Goal: Task Accomplishment & Management: Manage account settings

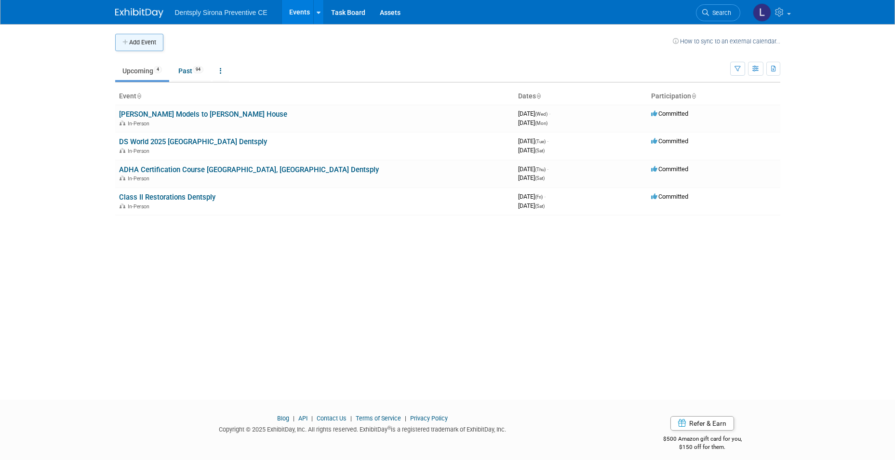
click at [134, 40] on button "Add Event" at bounding box center [139, 42] width 48 height 17
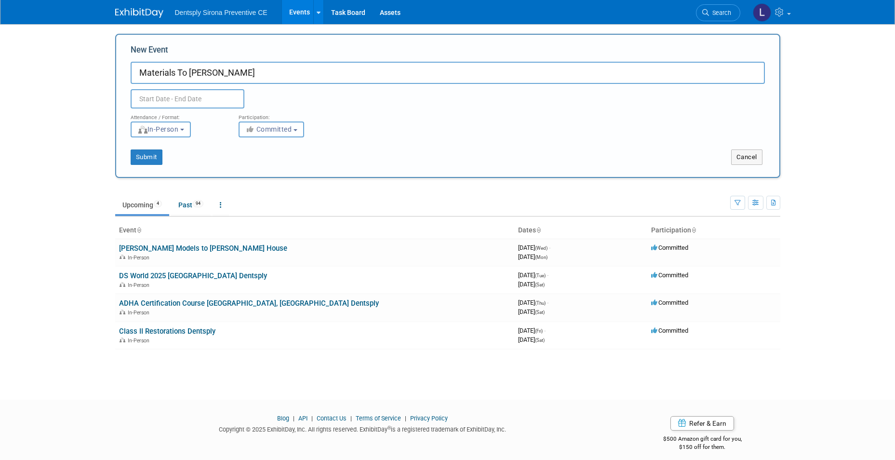
type input "Materials To [PERSON_NAME]"
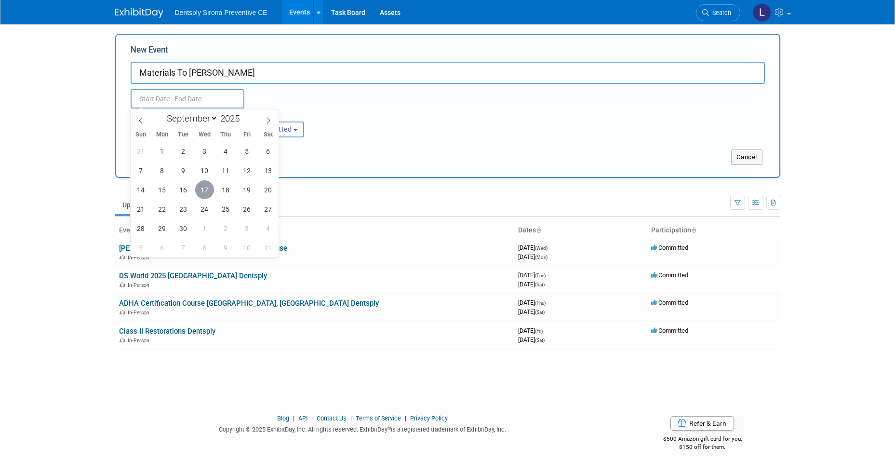
click at [206, 184] on span "17" at bounding box center [204, 189] width 19 height 19
click at [254, 187] on span "19" at bounding box center [247, 189] width 19 height 19
type input "Sep 17, 2025 to Sep 19, 2025"
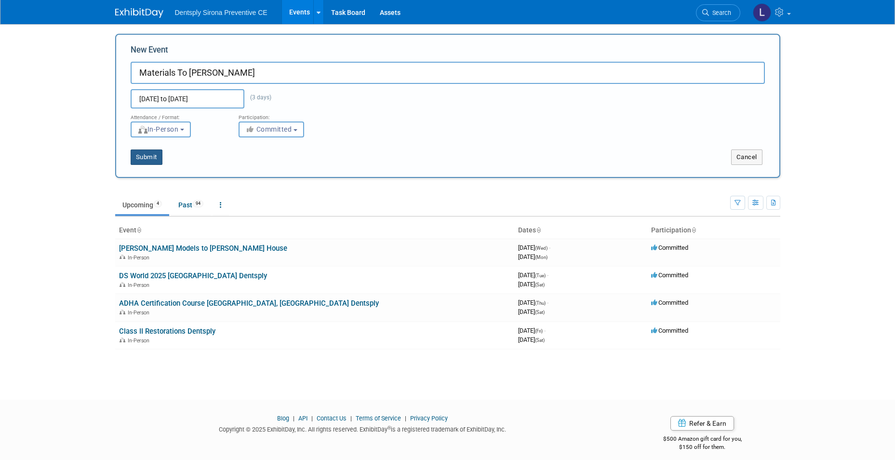
click at [156, 155] on button "Submit" at bounding box center [147, 156] width 32 height 15
click at [805, 110] on body "Dentsply Sirona Preventive CE Events Add Event Bulk Upload Events Shareable Eve…" at bounding box center [447, 230] width 895 height 460
click at [384, 281] on div "In-Person" at bounding box center [314, 284] width 391 height 8
click at [295, 12] on link "Events" at bounding box center [299, 12] width 35 height 24
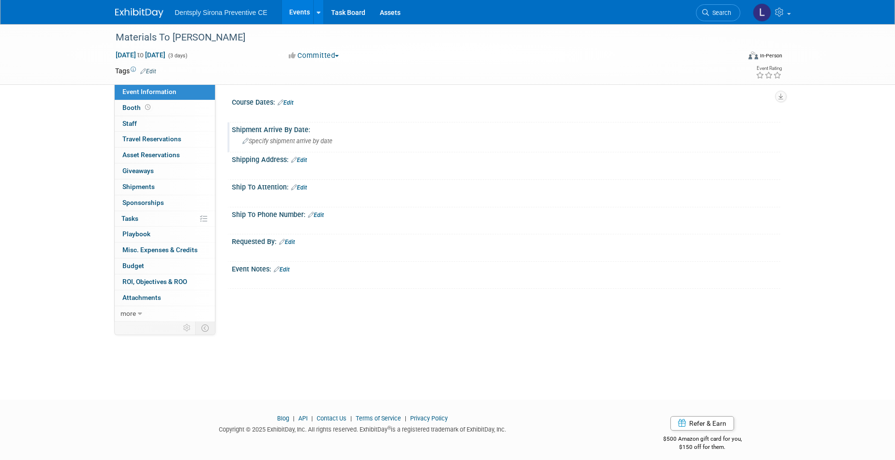
click at [287, 128] on div "Shipment Arrive By Date:" at bounding box center [506, 128] width 548 height 12
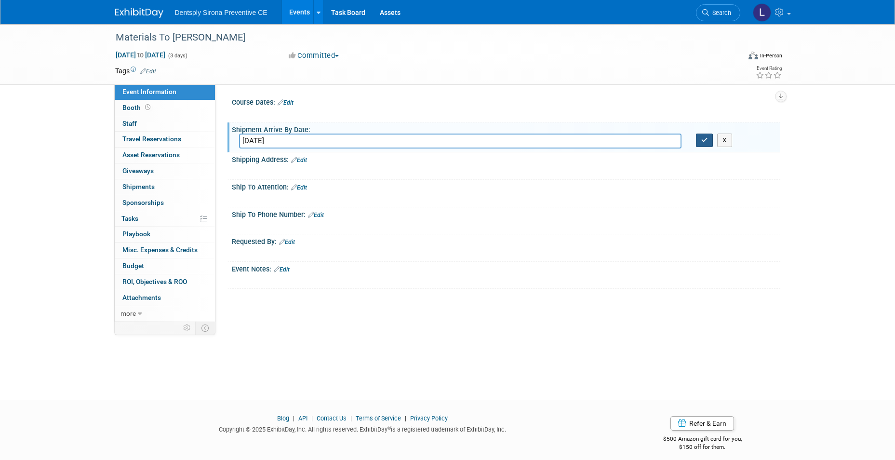
type input "[DATE]"
click at [699, 140] on button "button" at bounding box center [704, 139] width 17 height 13
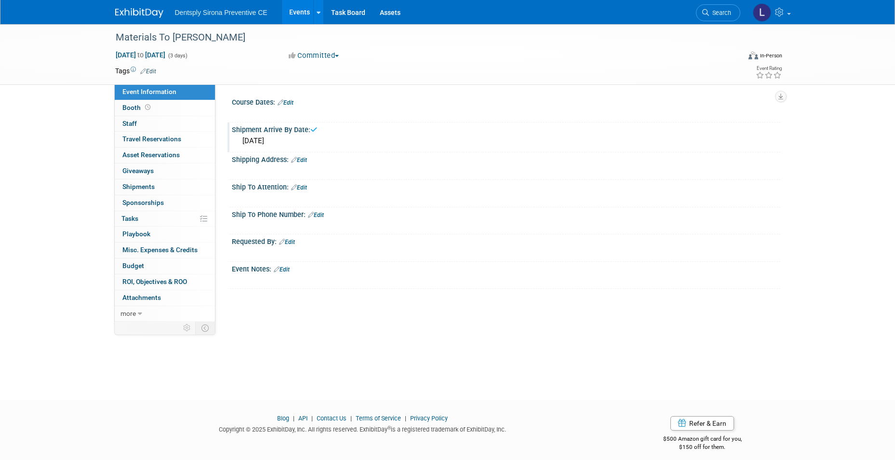
click at [379, 136] on div "Monday, September 22nd" at bounding box center [506, 140] width 534 height 15
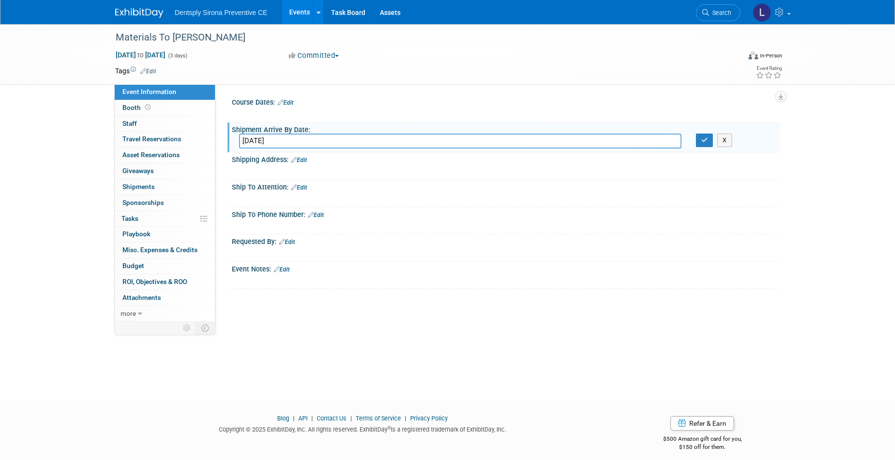
click at [243, 139] on input "Monday, September 22nd" at bounding box center [460, 140] width 442 height 15
type input "Must arrive by Monday, September 22nd"
click at [701, 138] on icon "button" at bounding box center [704, 140] width 7 height 6
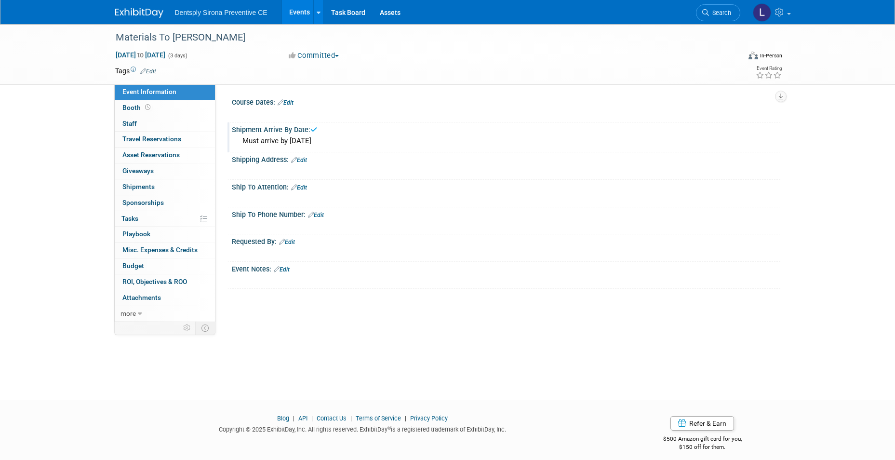
click at [300, 159] on link "Edit" at bounding box center [299, 160] width 16 height 7
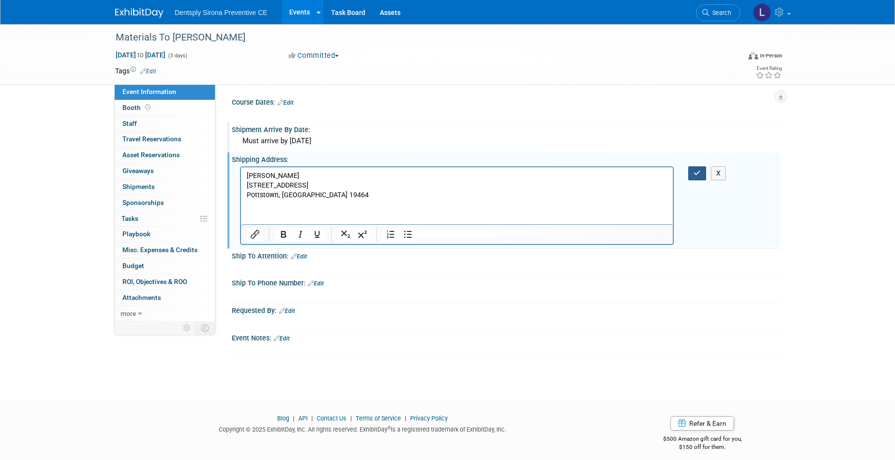
drag, startPoint x: 697, startPoint y: 171, endPoint x: 376, endPoint y: 21, distance: 353.9
click at [697, 171] on icon "button" at bounding box center [696, 173] width 7 height 7
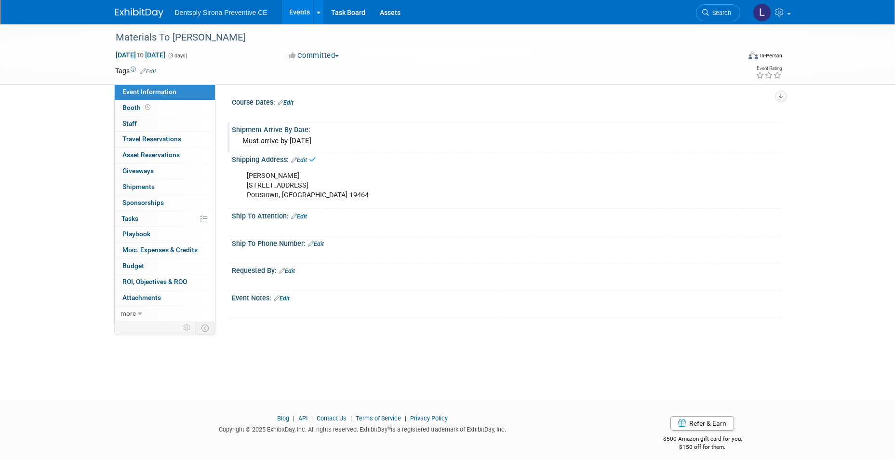
click at [304, 213] on link "Edit" at bounding box center [299, 216] width 16 height 7
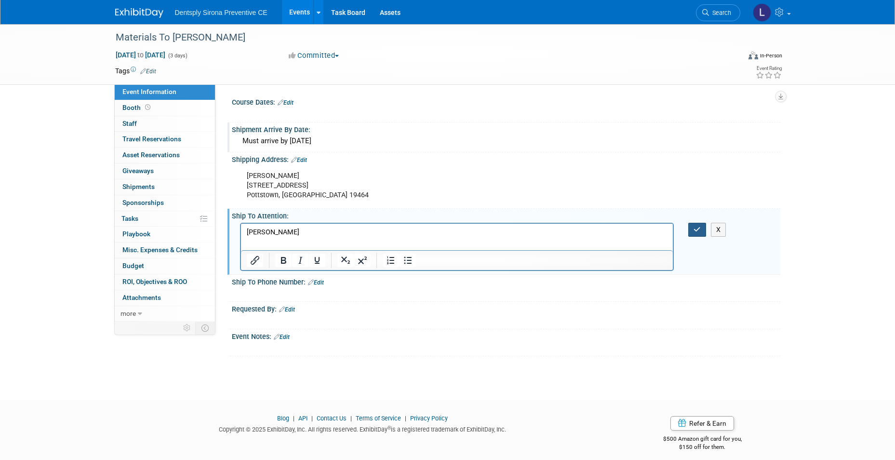
click at [697, 225] on button "button" at bounding box center [697, 230] width 18 height 14
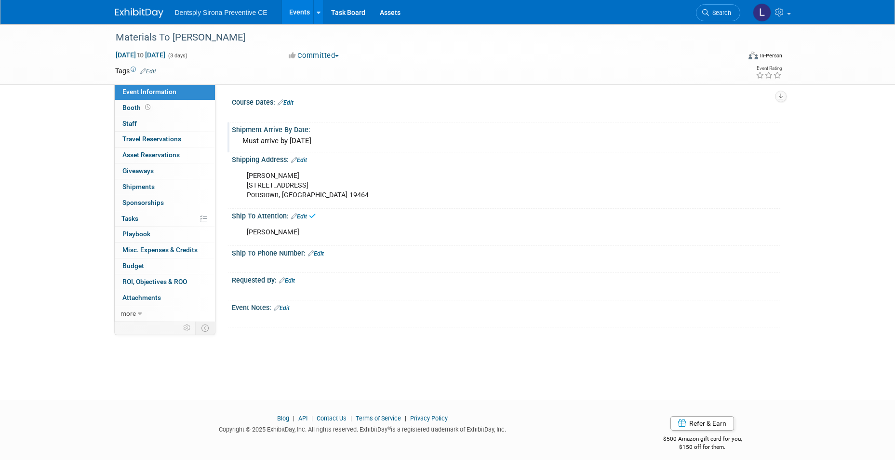
click at [322, 254] on link "Edit" at bounding box center [316, 253] width 16 height 7
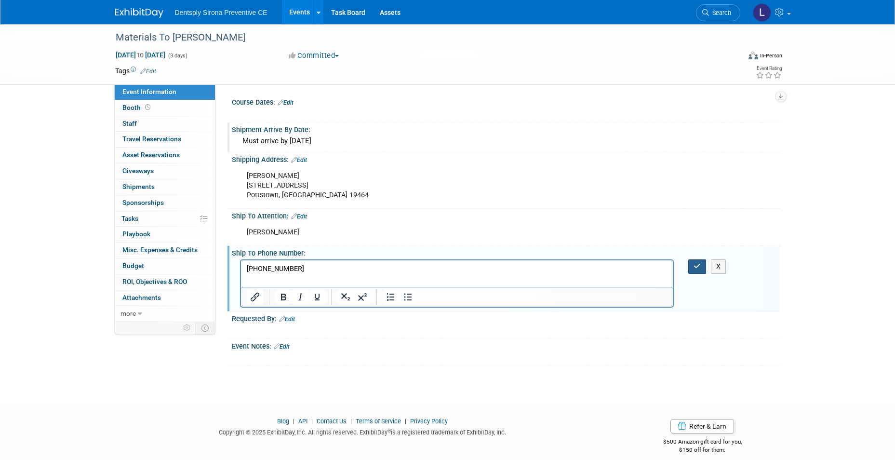
click at [701, 265] on button "button" at bounding box center [697, 266] width 18 height 14
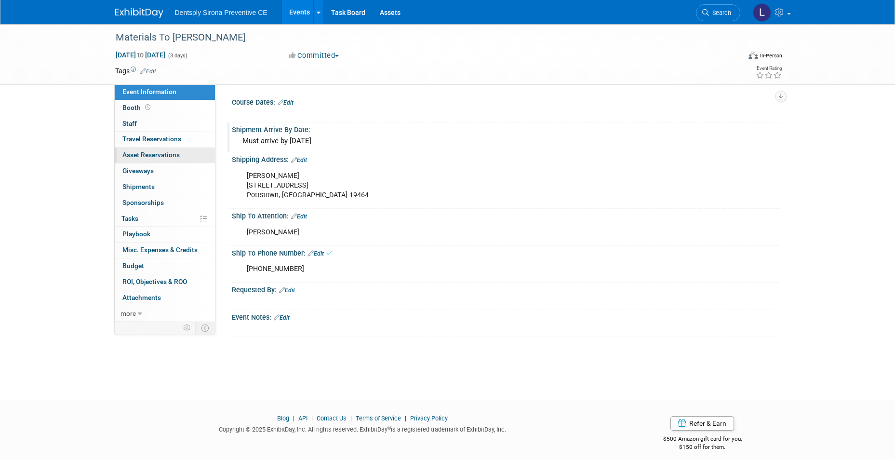
click at [154, 152] on span "Asset Reservations 0" at bounding box center [150, 155] width 57 height 8
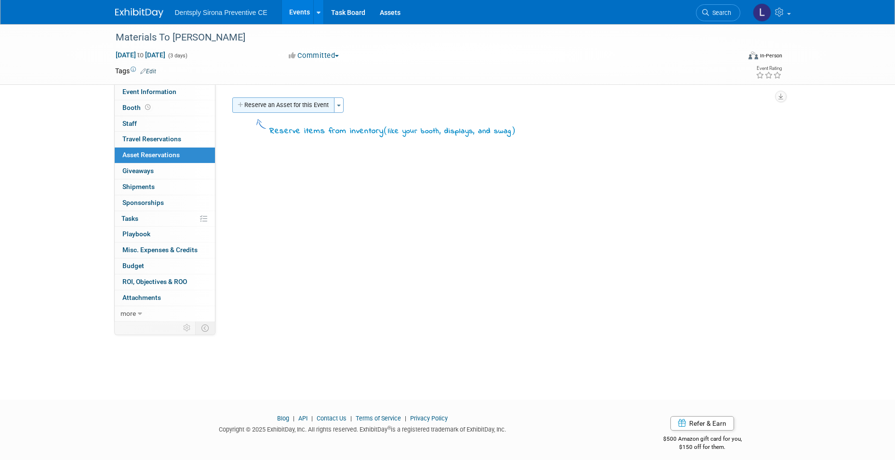
click at [272, 106] on button "Reserve an Asset for this Event" at bounding box center [283, 104] width 102 height 15
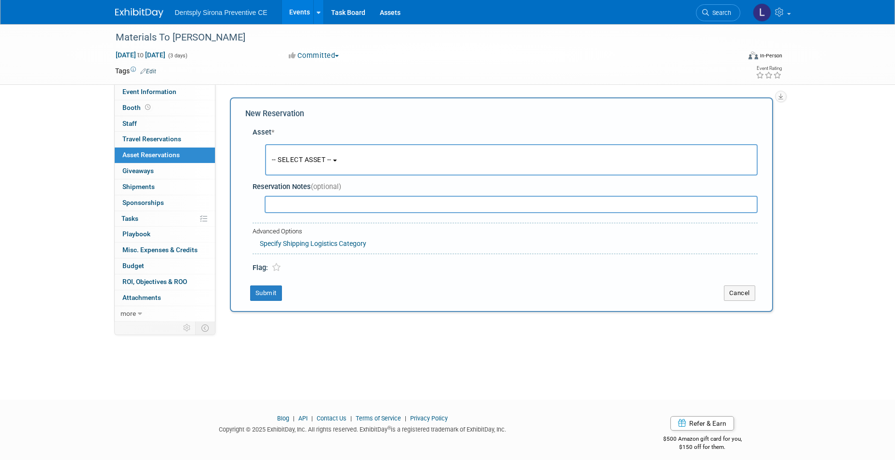
scroll to position [7, 0]
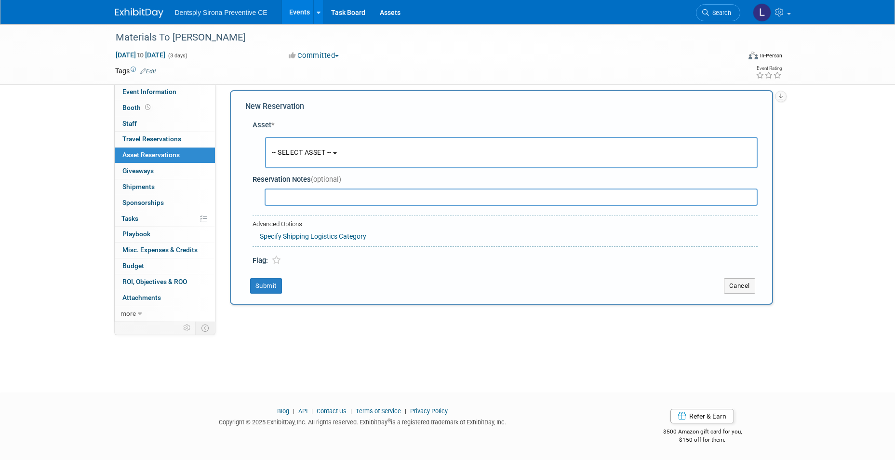
click at [292, 147] on button "-- SELECT ASSET --" at bounding box center [511, 152] width 492 height 31
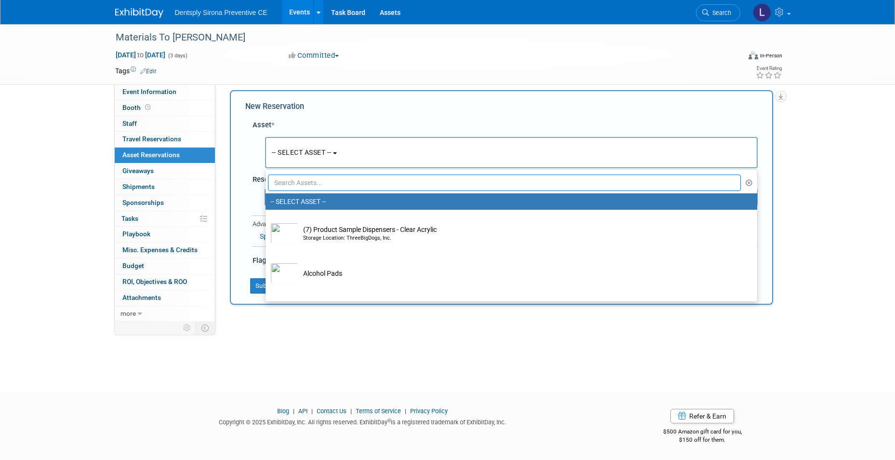
click at [295, 181] on input "text" at bounding box center [504, 182] width 473 height 16
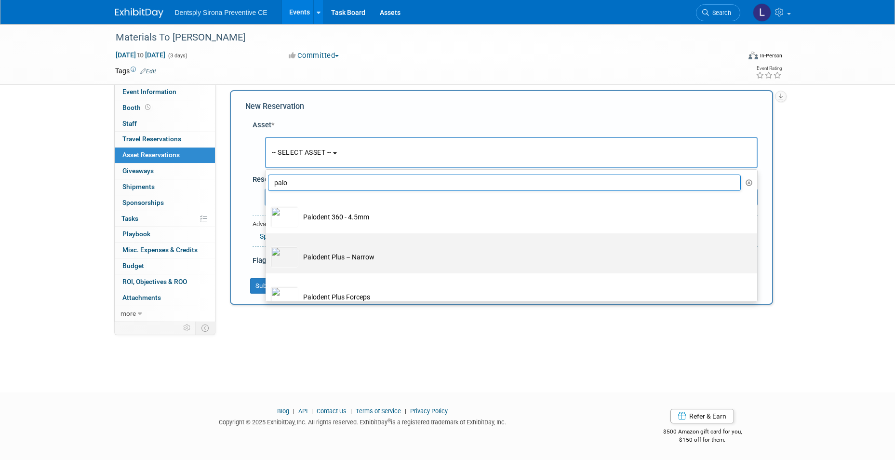
type input "palo"
click at [323, 251] on td "Palodent Plus – Narrow" at bounding box center [517, 256] width 439 height 21
click at [267, 245] on input "Palodent Plus – Narrow" at bounding box center [264, 241] width 6 height 6
select select "10718982"
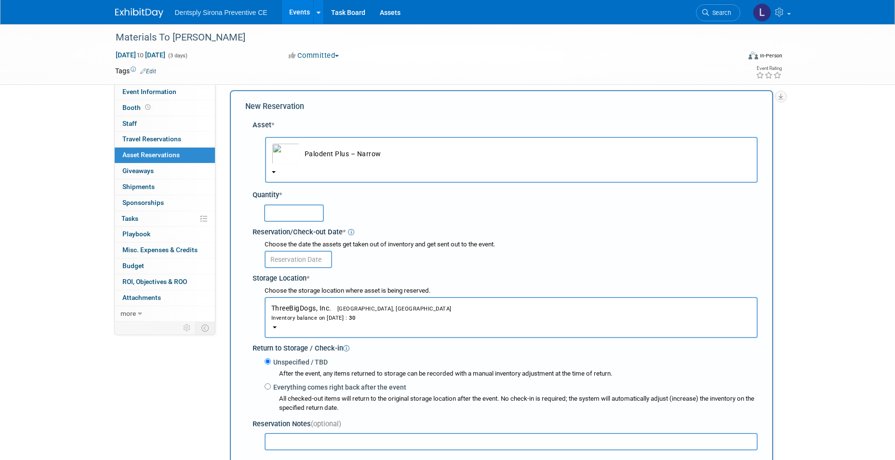
click at [293, 209] on input "text" at bounding box center [294, 212] width 60 height 17
type input "15"
click at [312, 258] on input "text" at bounding box center [298, 259] width 67 height 17
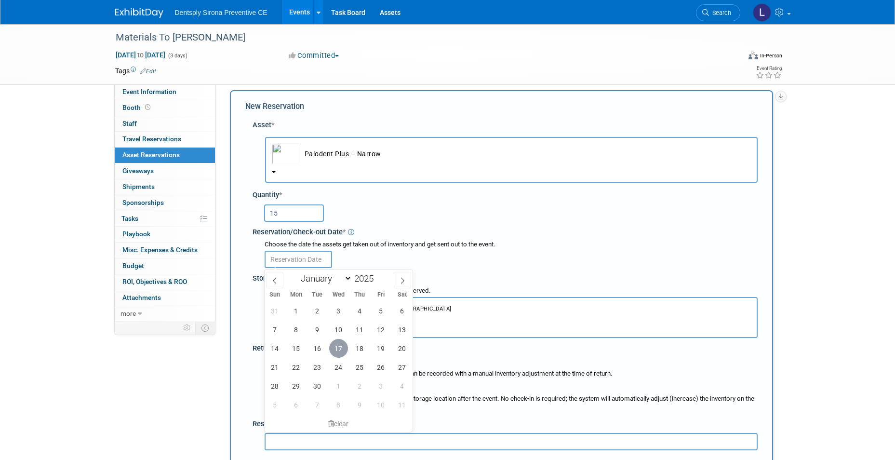
click at [344, 344] on span "17" at bounding box center [338, 348] width 19 height 19
type input "Sep 17, 2025"
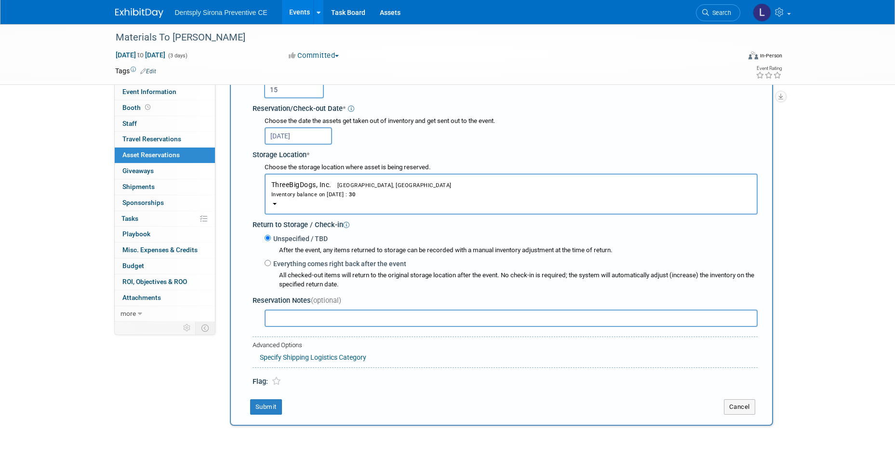
scroll to position [152, 0]
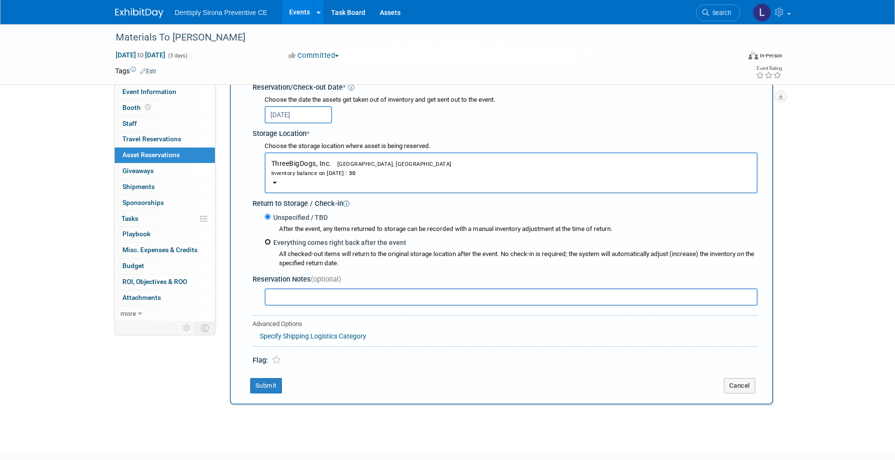
click at [269, 243] on input "Everything comes right back after the event" at bounding box center [268, 241] width 6 height 6
radio input "true"
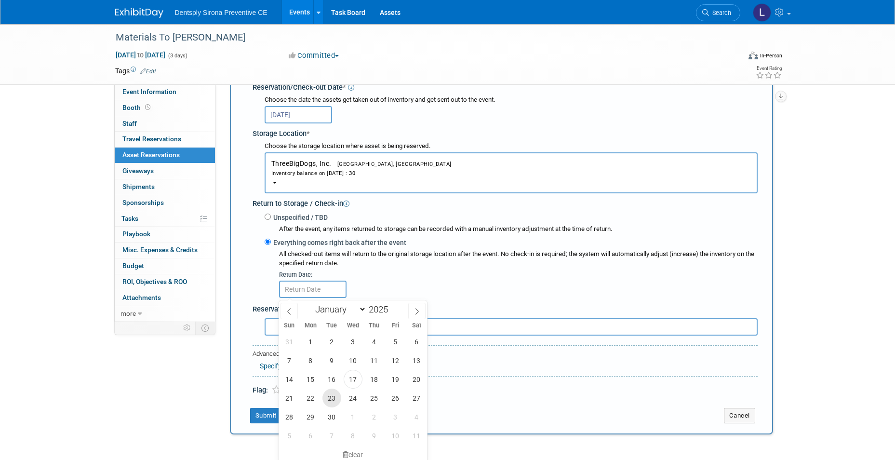
click at [330, 399] on span "23" at bounding box center [331, 397] width 19 height 19
type input "Sep 23, 2025"
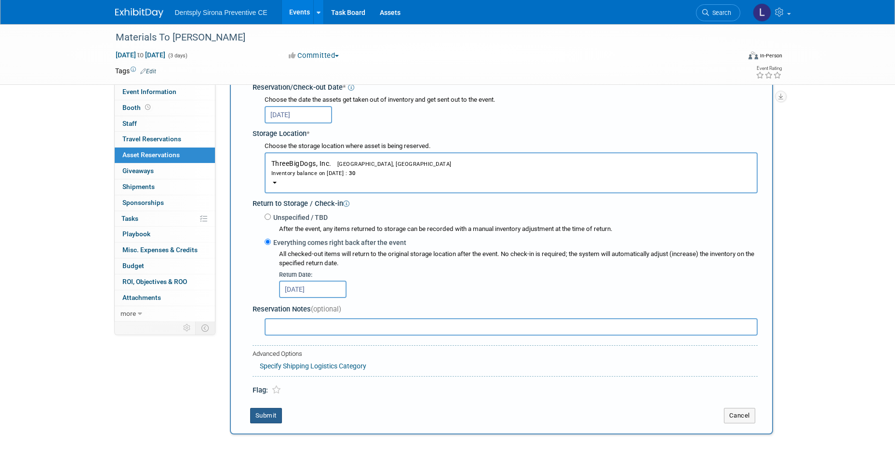
click at [267, 413] on button "Submit" at bounding box center [266, 415] width 32 height 15
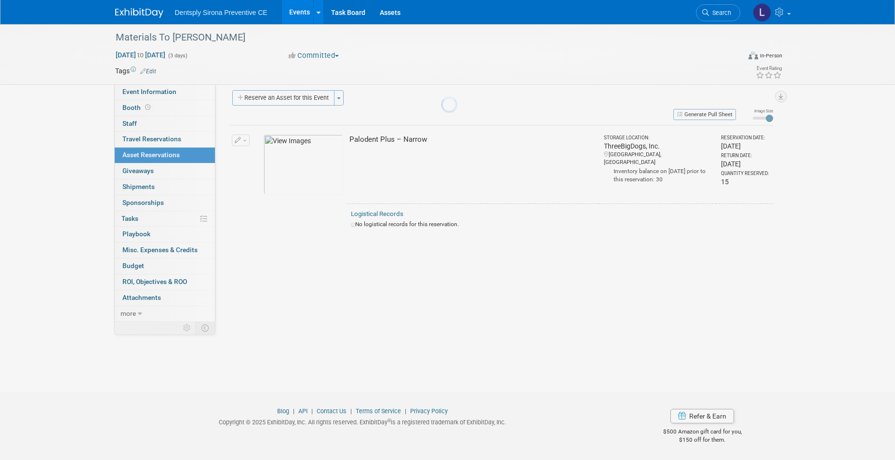
scroll to position [7, 0]
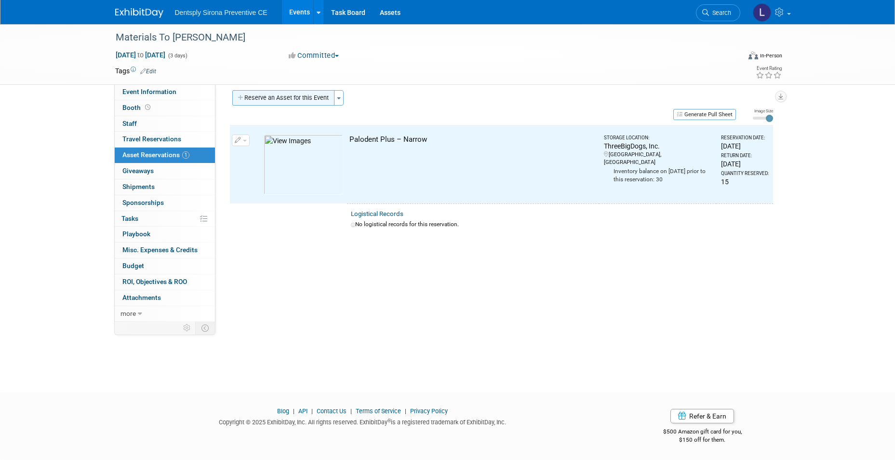
click at [283, 102] on button "Reserve an Asset for this Event" at bounding box center [283, 97] width 102 height 15
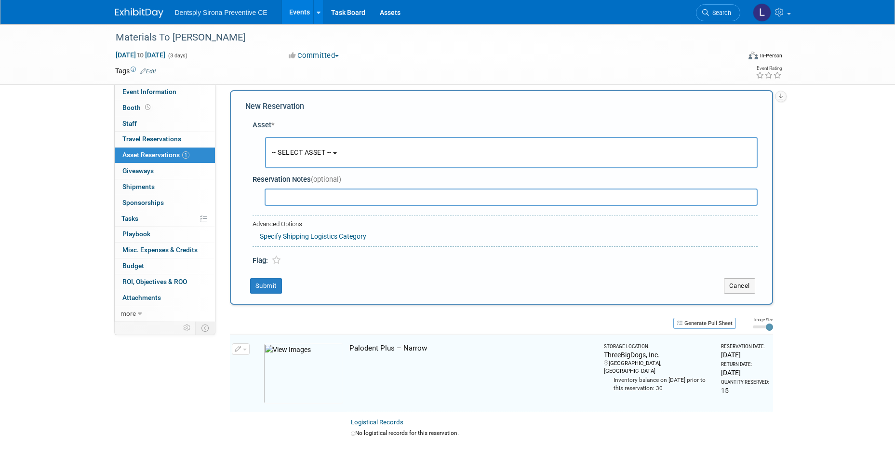
scroll to position [9, 0]
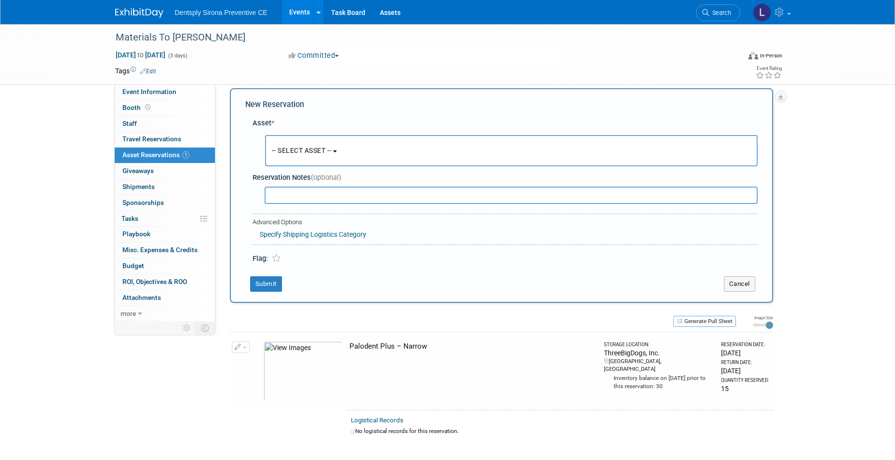
click at [283, 153] on span "-- SELECT ASSET --" at bounding box center [302, 150] width 60 height 8
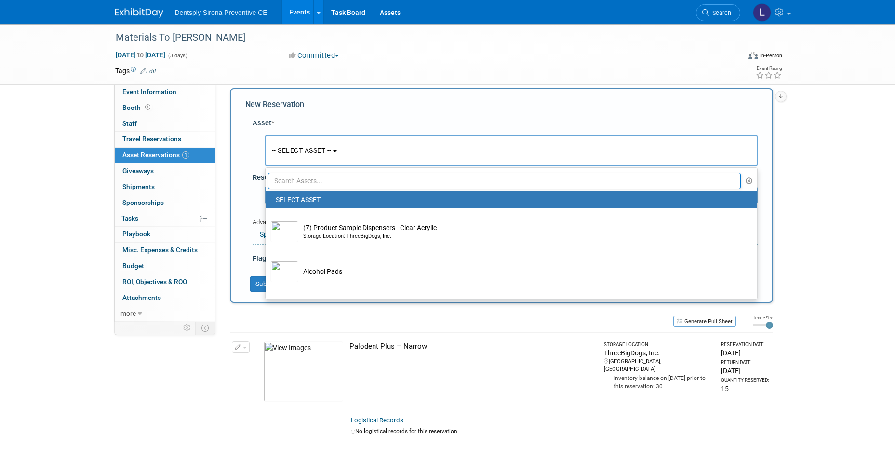
click at [285, 178] on input "text" at bounding box center [504, 180] width 473 height 16
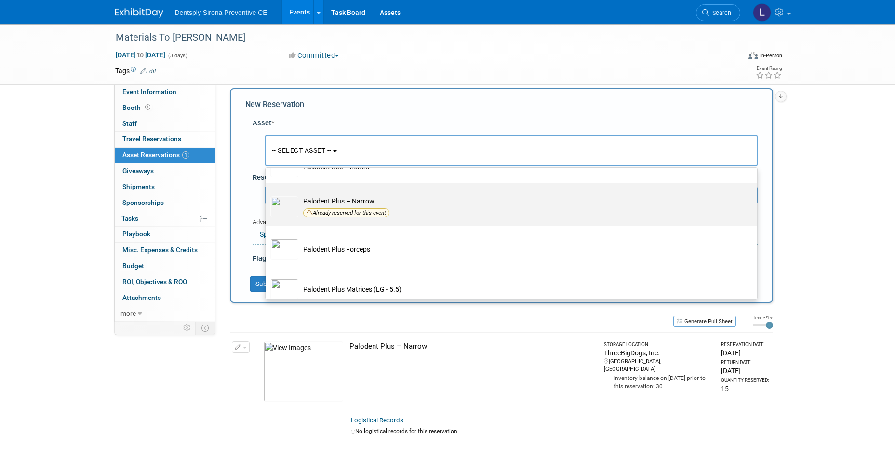
scroll to position [0, 0]
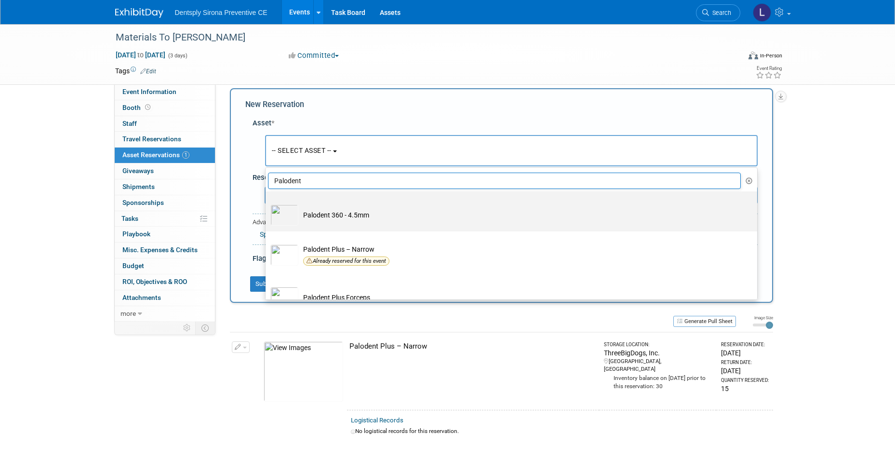
type input "Palodent"
click at [315, 210] on td "Palodent 360 - 4.5mm" at bounding box center [517, 214] width 439 height 21
click at [267, 203] on input "Palodent 360 - 4.5mm" at bounding box center [264, 200] width 6 height 6
select select "10718980"
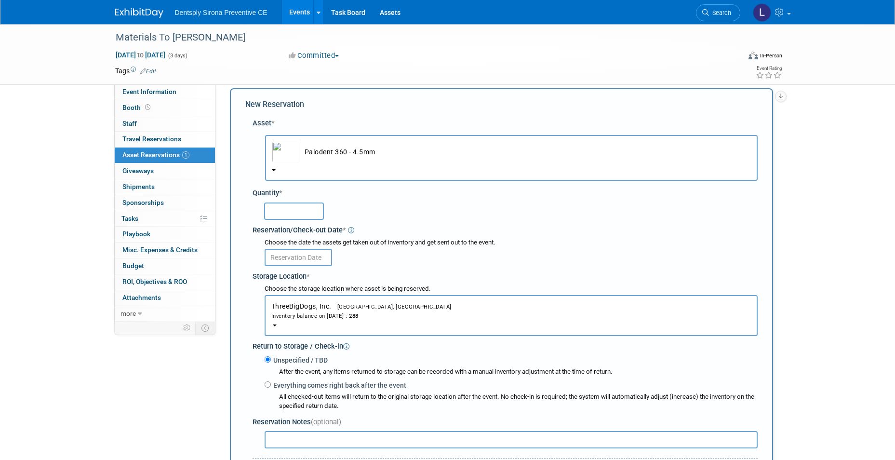
click at [307, 215] on input "text" at bounding box center [294, 210] width 60 height 17
type input "15"
click at [301, 259] on input "text" at bounding box center [298, 257] width 67 height 17
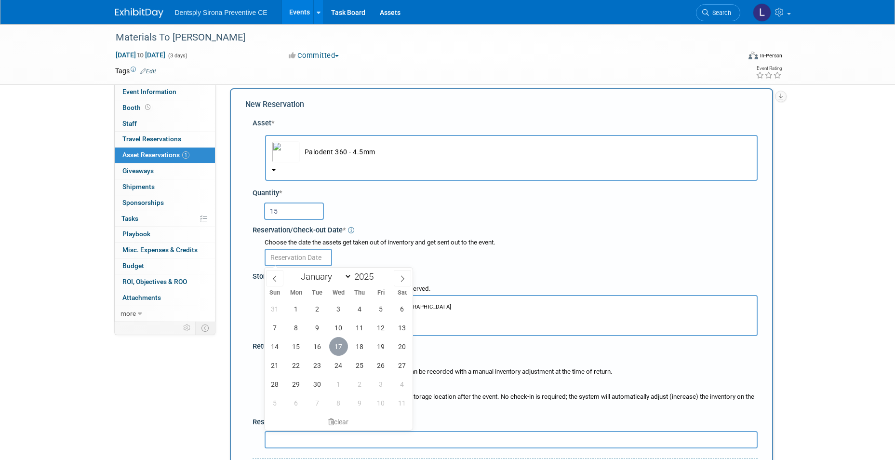
click at [337, 345] on span "17" at bounding box center [338, 346] width 19 height 19
type input "Sep 17, 2025"
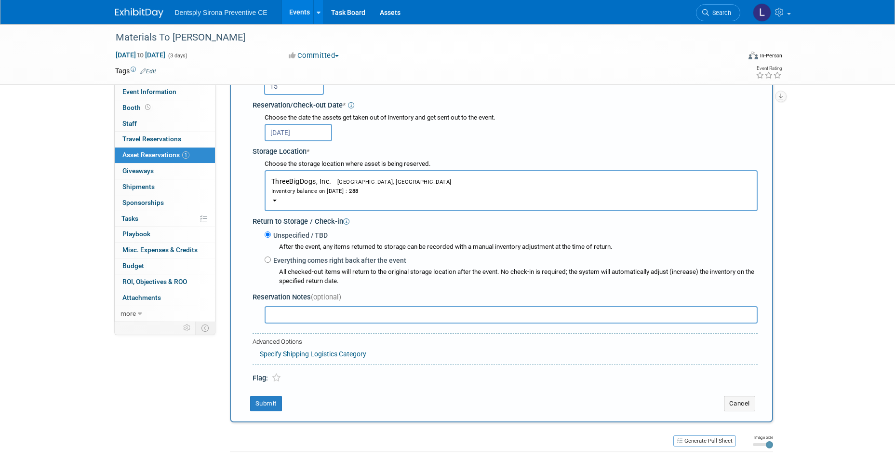
scroll to position [154, 0]
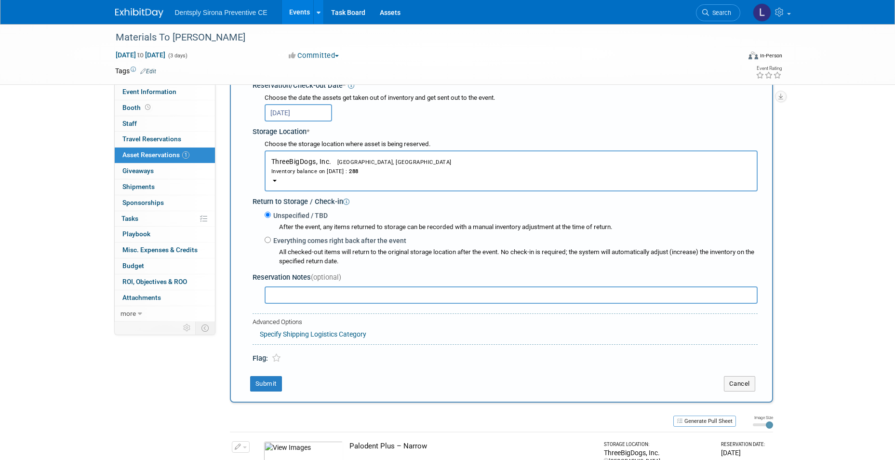
click at [272, 240] on label "Everything comes right back after the event" at bounding box center [338, 241] width 135 height 10
click at [271, 240] on input "Everything comes right back after the event" at bounding box center [268, 240] width 6 height 6
radio input "true"
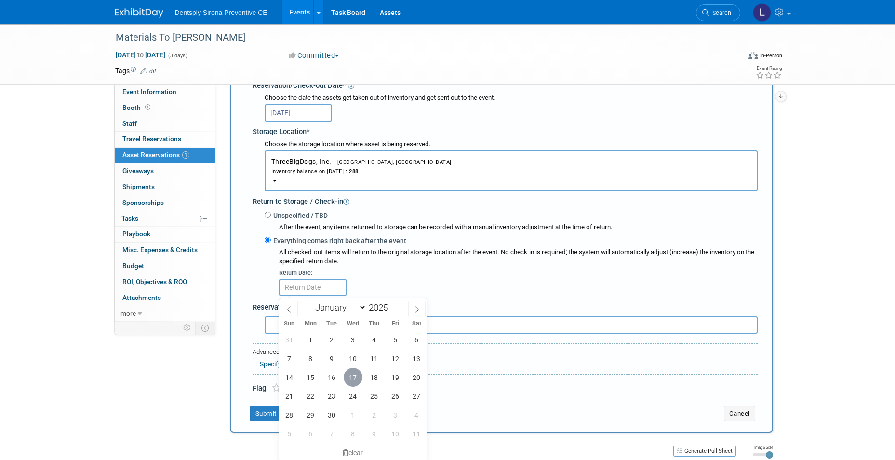
click at [349, 374] on span "17" at bounding box center [353, 377] width 19 height 19
type input "Sep 17, 2025"
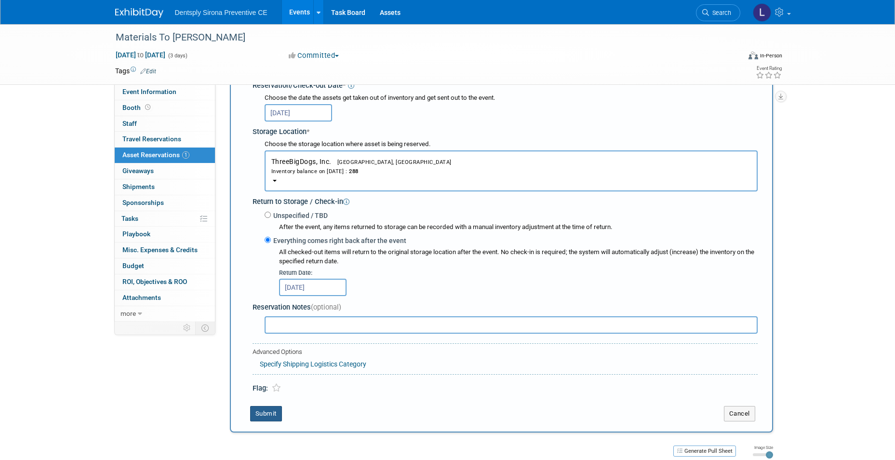
click at [278, 410] on button "Submit" at bounding box center [266, 413] width 32 height 15
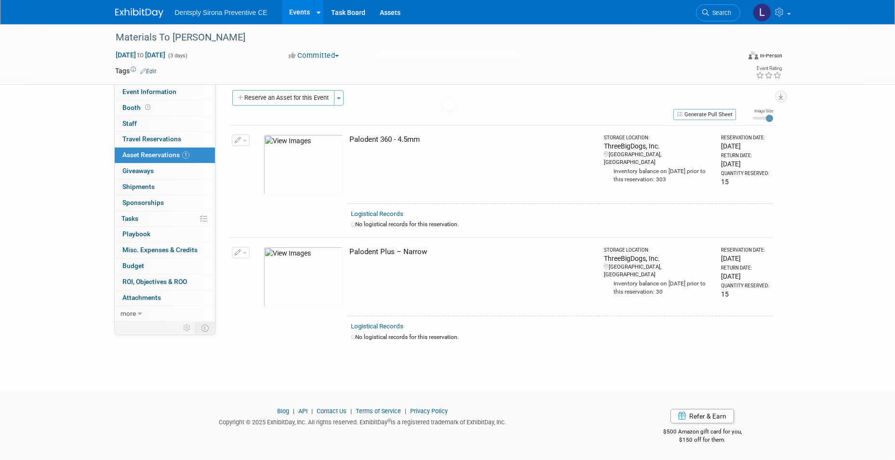
scroll to position [7, 0]
click at [280, 93] on button "Reserve an Asset for this Event" at bounding box center [283, 97] width 102 height 15
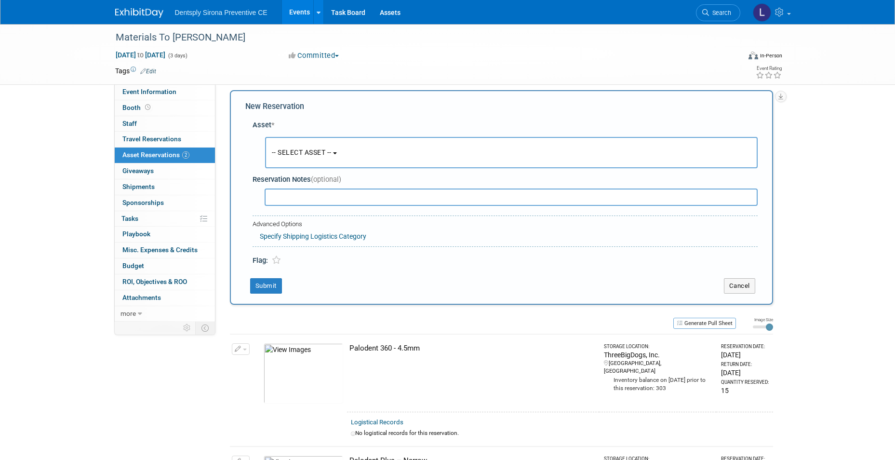
scroll to position [9, 0]
click at [319, 147] on span "-- SELECT ASSET --" at bounding box center [302, 150] width 60 height 8
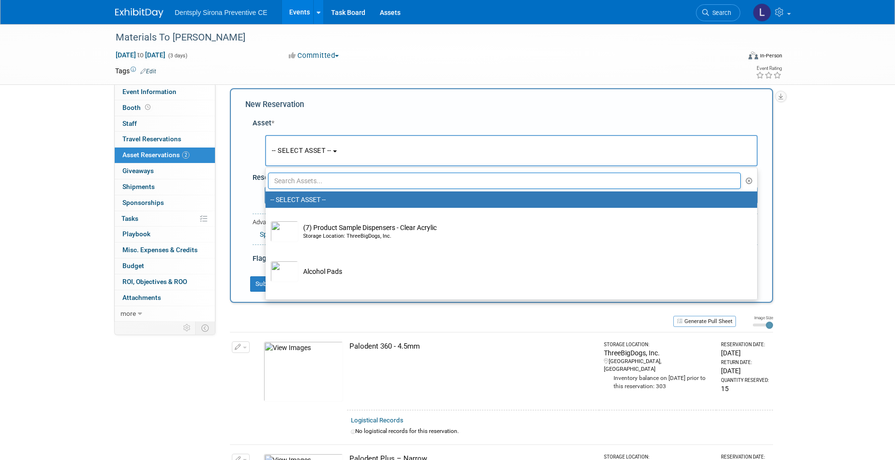
click at [314, 175] on input "text" at bounding box center [504, 180] width 473 height 16
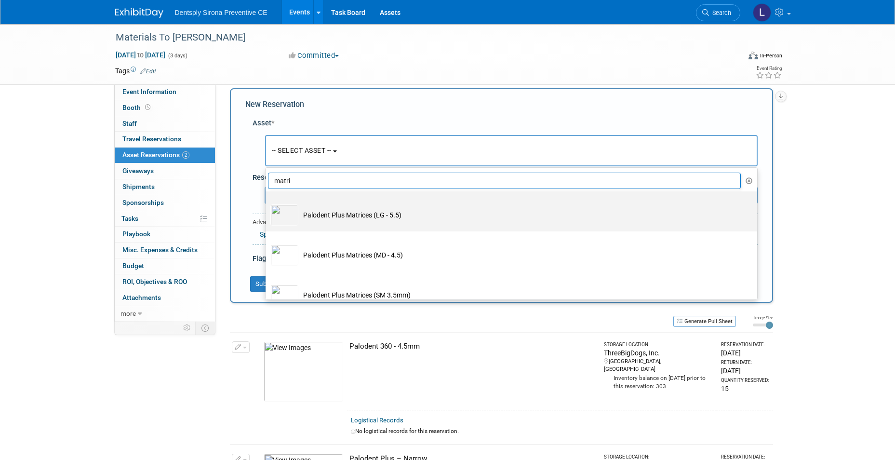
type input "matri"
click at [322, 217] on td "Palodent Plus Matrices (LG - 5.5)" at bounding box center [517, 214] width 439 height 21
click at [267, 203] on input "Palodent Plus Matrices (LG - 5.5)" at bounding box center [264, 200] width 6 height 6
select select "10718984"
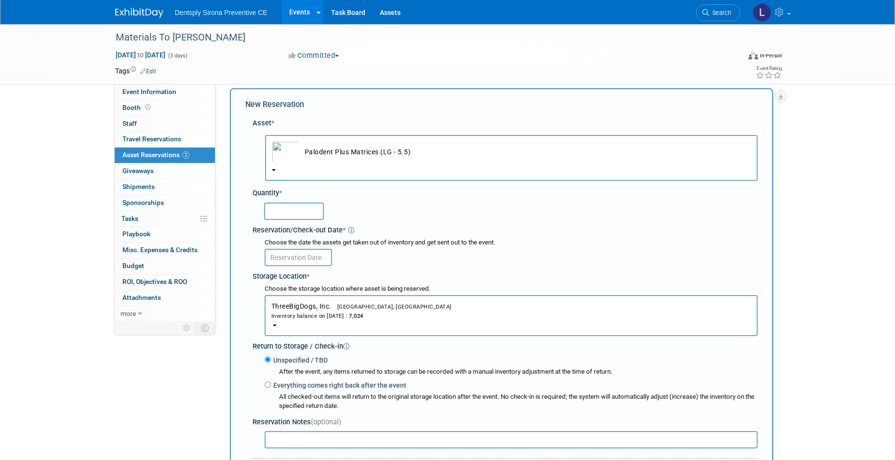
click at [306, 214] on input "text" at bounding box center [294, 210] width 60 height 17
click at [293, 256] on input "text" at bounding box center [298, 257] width 67 height 17
click at [280, 212] on input "20" at bounding box center [294, 210] width 60 height 17
click at [266, 213] on input "20" at bounding box center [294, 210] width 60 height 17
type input "30"
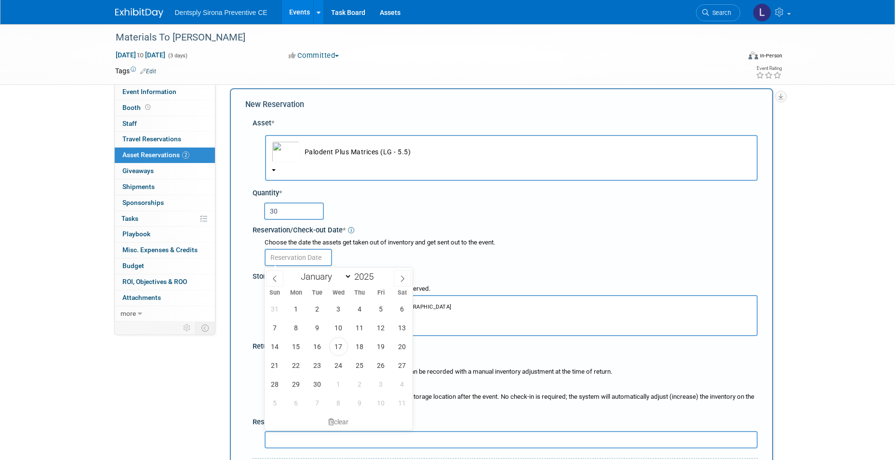
click at [286, 261] on input "text" at bounding box center [298, 257] width 67 height 17
click at [336, 348] on span "17" at bounding box center [338, 346] width 19 height 19
type input "Sep 17, 2025"
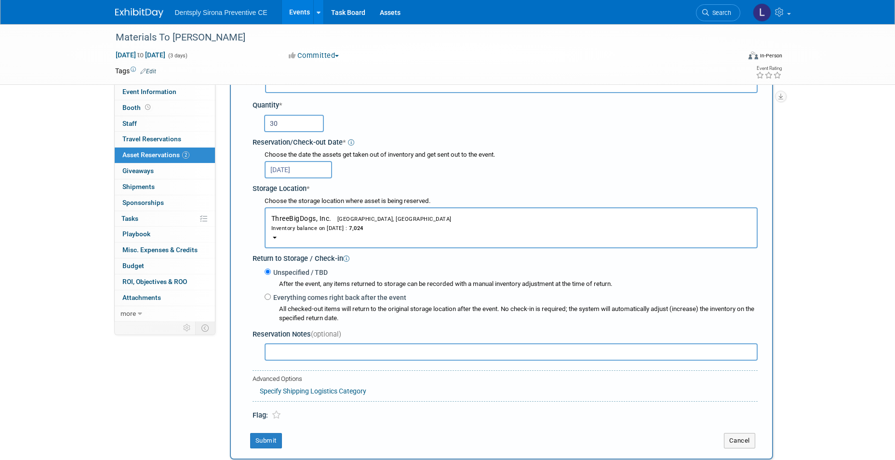
scroll to position [106, 0]
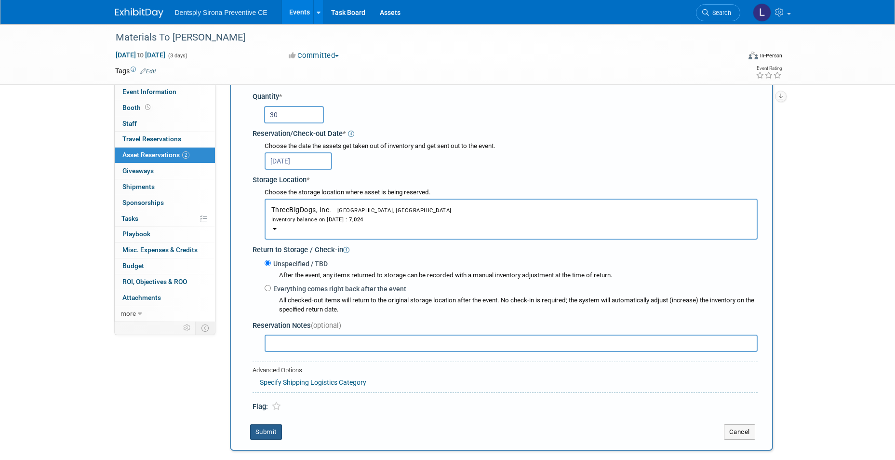
click at [271, 432] on button "Submit" at bounding box center [266, 431] width 32 height 15
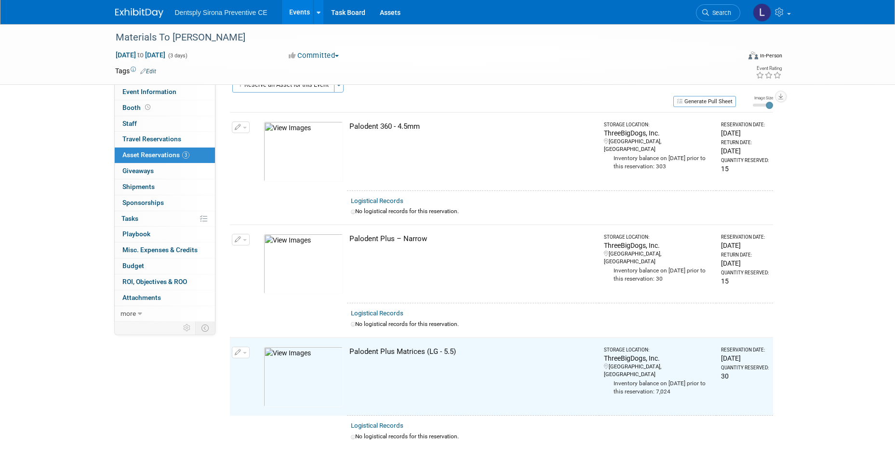
scroll to position [0, 0]
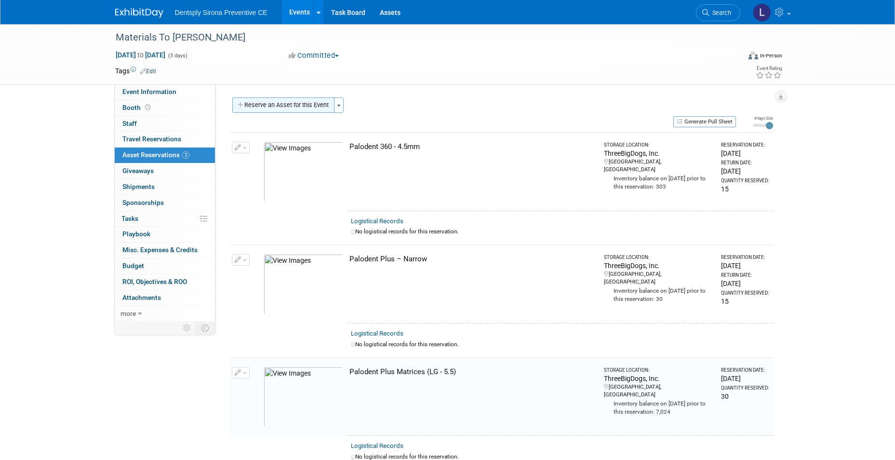
click at [304, 106] on button "Reserve an Asset for this Event" at bounding box center [283, 104] width 102 height 15
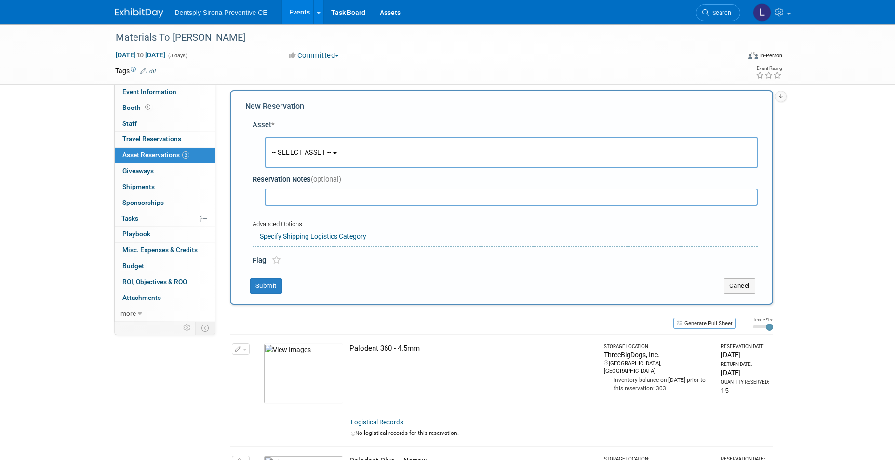
scroll to position [9, 0]
click at [307, 151] on span "-- SELECT ASSET --" at bounding box center [302, 150] width 60 height 8
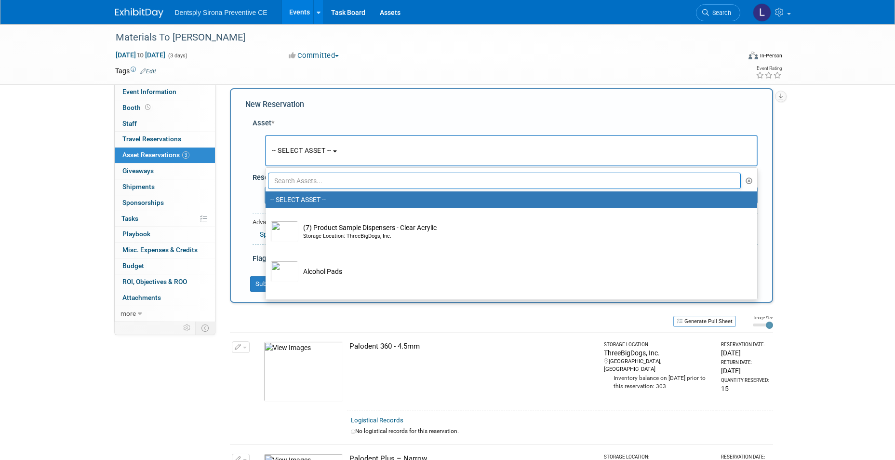
click at [310, 181] on input "text" at bounding box center [504, 180] width 473 height 16
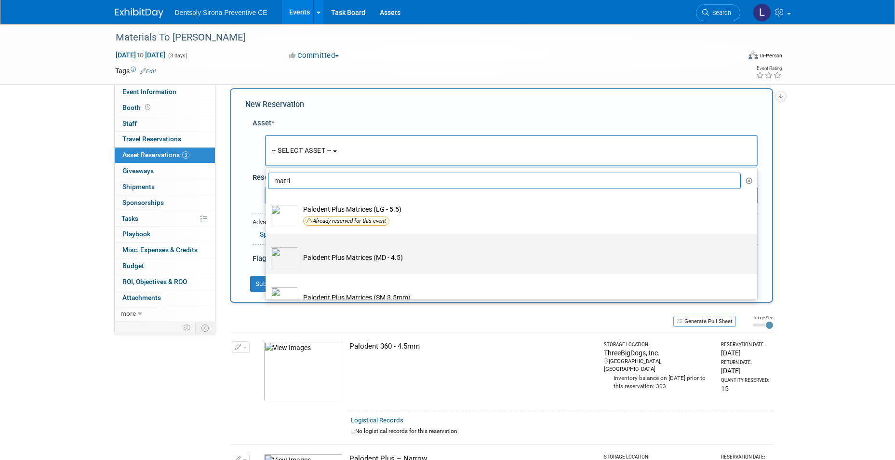
type input "matri"
click at [326, 258] on td "Palodent Plus Matrices (MD - 4.5)" at bounding box center [517, 257] width 439 height 21
click at [267, 245] on input "Palodent Plus Matrices (MD - 4.5)" at bounding box center [264, 242] width 6 height 6
select select "10718985"
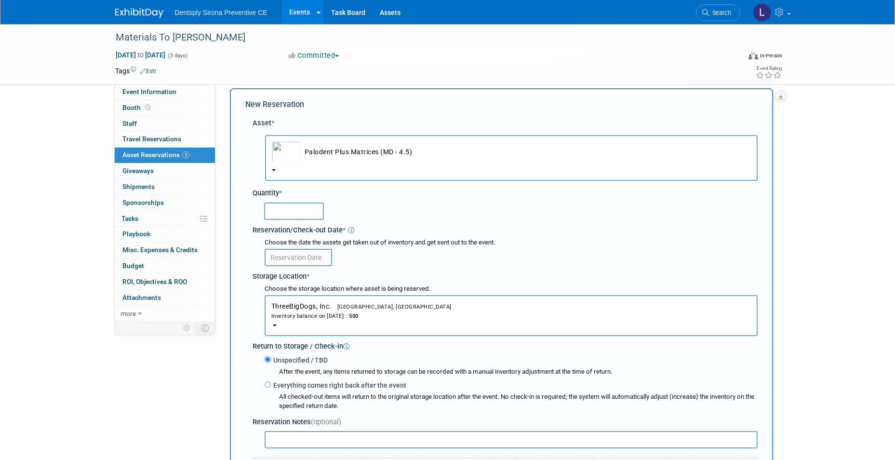
click at [268, 216] on input "text" at bounding box center [294, 210] width 60 height 17
type input "30"
click at [292, 256] on input "text" at bounding box center [298, 257] width 67 height 17
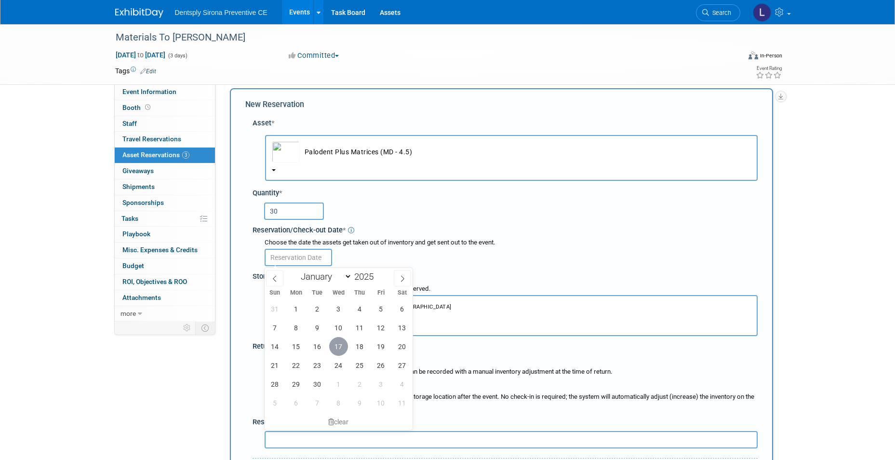
click at [335, 339] on span "17" at bounding box center [338, 346] width 19 height 19
type input "Sep 17, 2025"
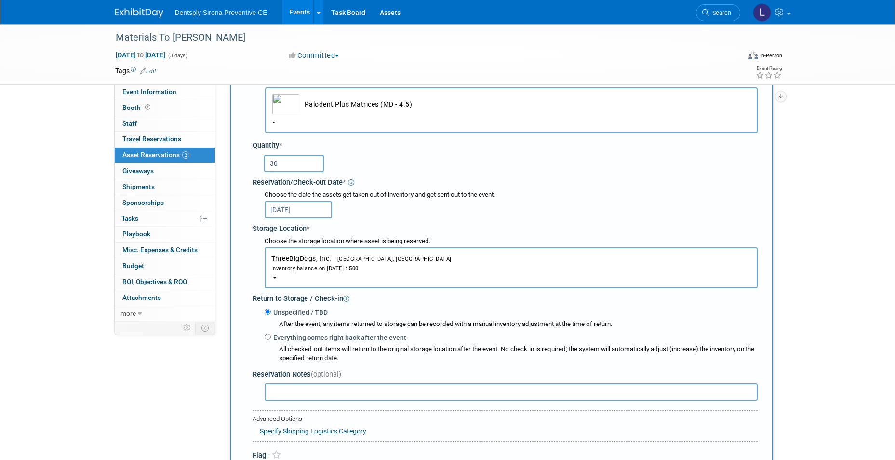
scroll to position [154, 0]
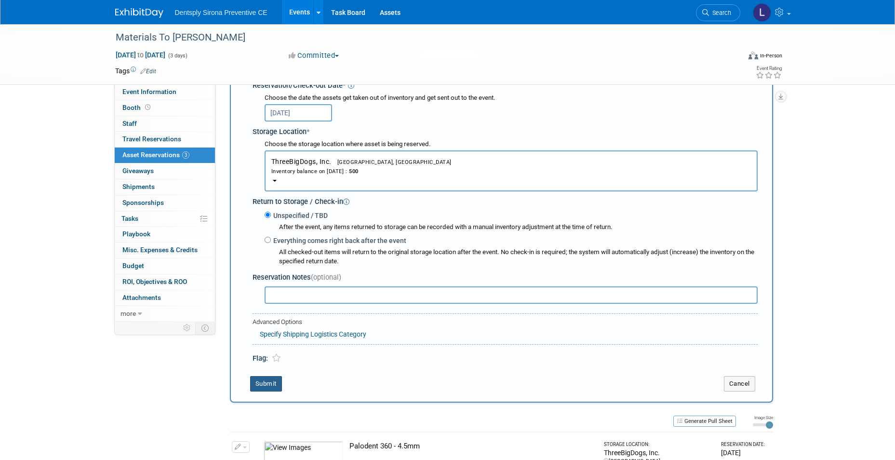
click at [267, 385] on button "Submit" at bounding box center [266, 383] width 32 height 15
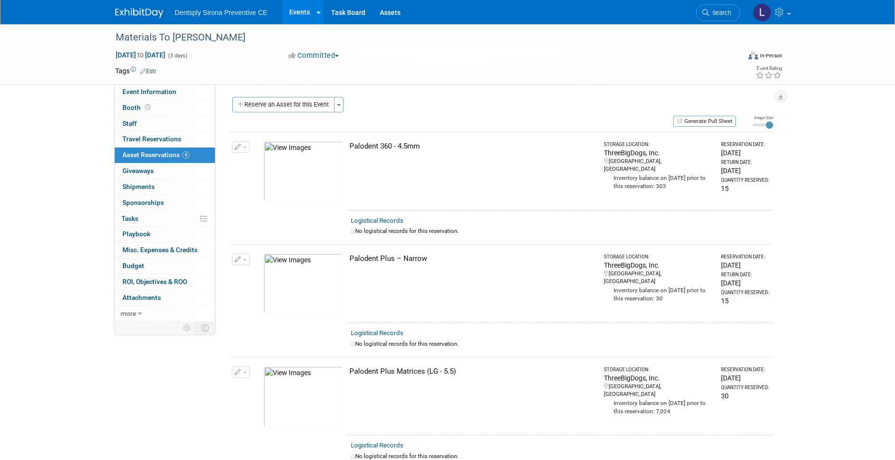
scroll to position [0, 0]
click at [272, 110] on button "Reserve an Asset for this Event" at bounding box center [283, 104] width 102 height 15
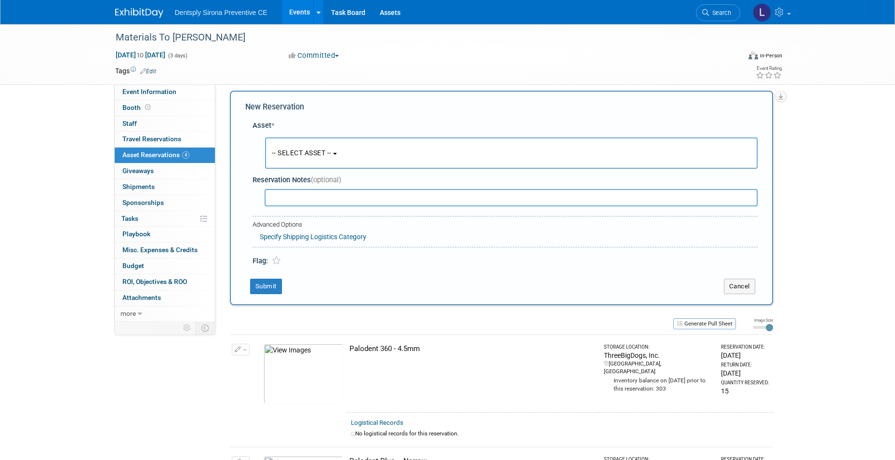
scroll to position [9, 0]
click at [289, 149] on span "-- SELECT ASSET --" at bounding box center [302, 150] width 60 height 8
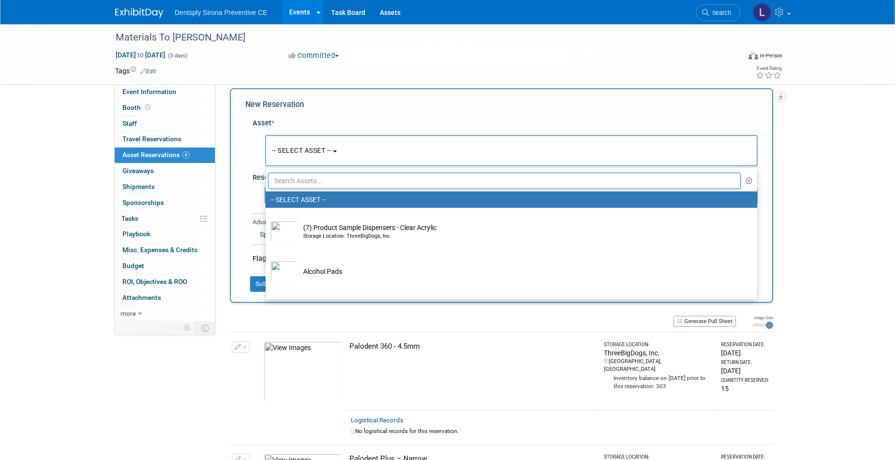
click at [296, 183] on input "text" at bounding box center [504, 180] width 473 height 16
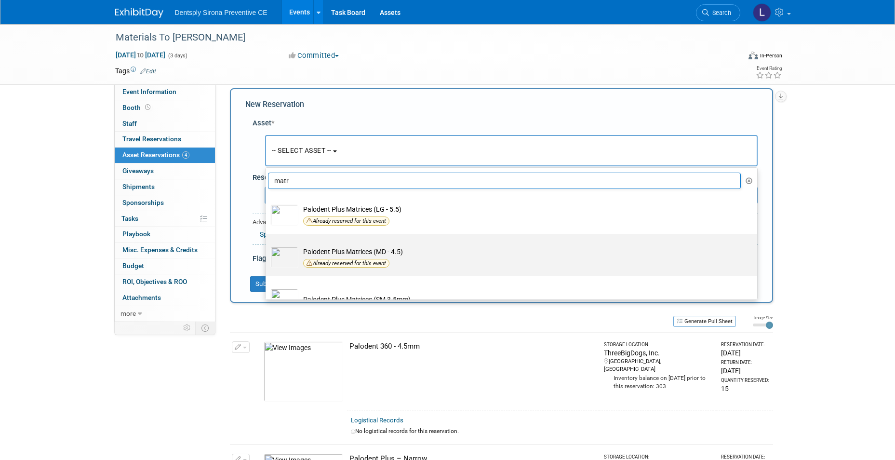
scroll to position [48, 0]
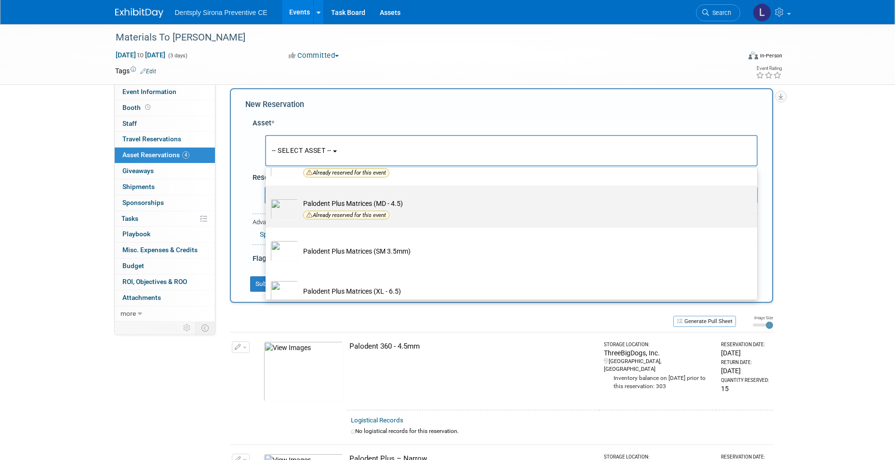
type input "matr"
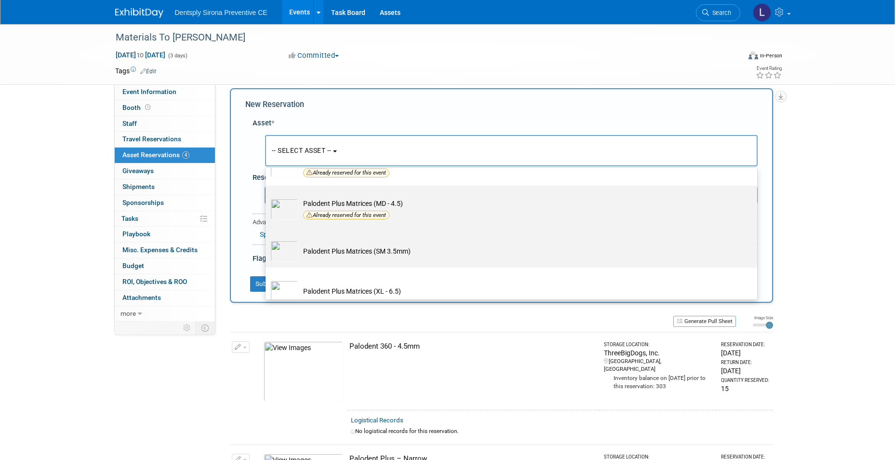
click at [324, 251] on td "Palodent Plus Matrices (SM 3.5mm)" at bounding box center [517, 250] width 439 height 21
click at [267, 239] on input "Palodent Plus Matrices (SM 3.5mm)" at bounding box center [264, 236] width 6 height 6
select select "10718986"
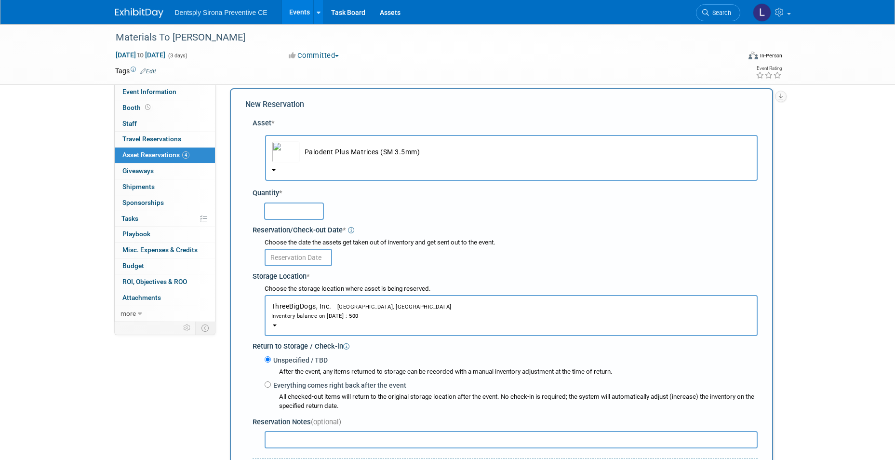
click at [298, 211] on input "text" at bounding box center [294, 210] width 60 height 17
type input "30"
click at [290, 262] on input "text" at bounding box center [298, 257] width 67 height 17
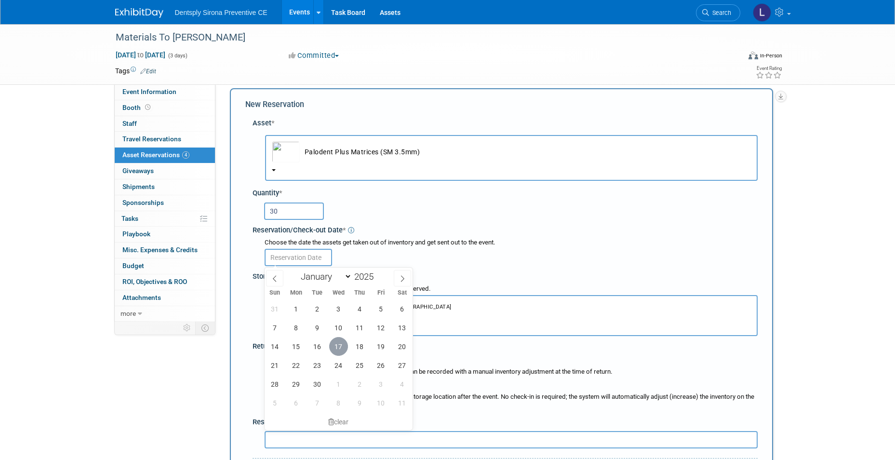
click at [335, 344] on span "17" at bounding box center [338, 346] width 19 height 19
type input "Sep 17, 2025"
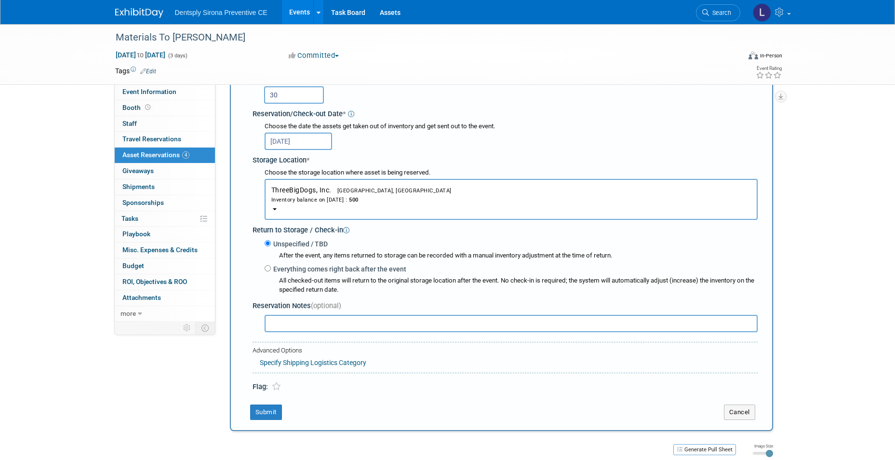
scroll to position [202, 0]
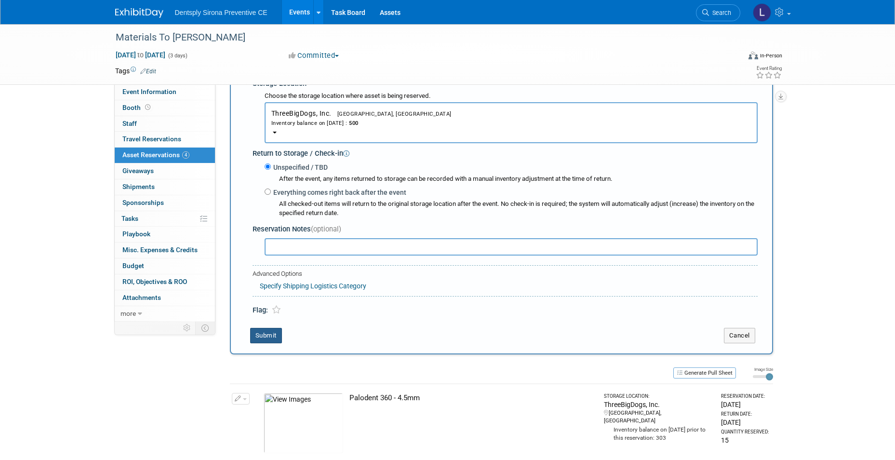
click at [270, 334] on button "Submit" at bounding box center [266, 335] width 32 height 15
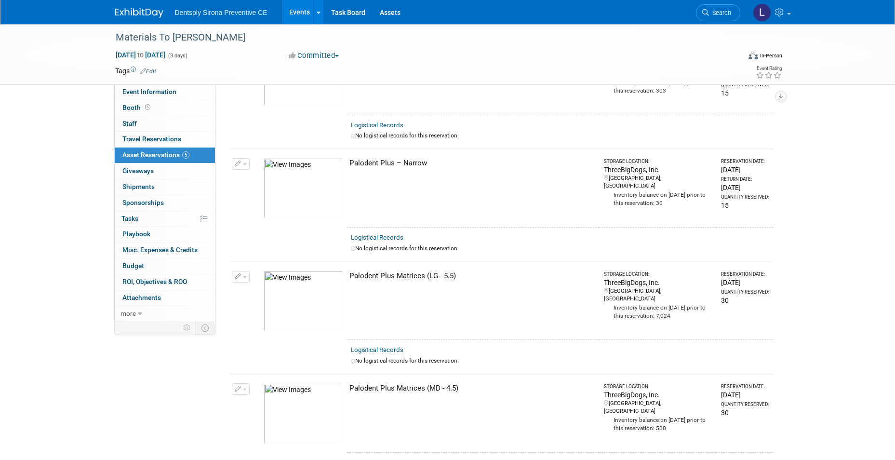
scroll to position [0, 0]
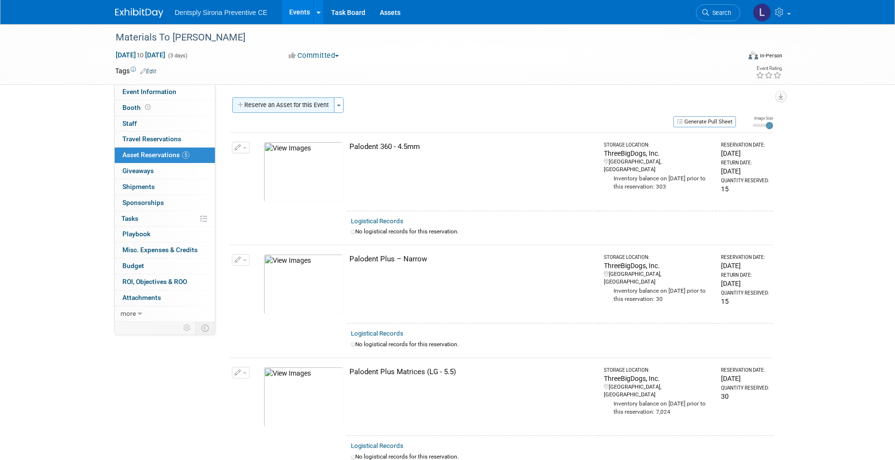
click at [264, 101] on button "Reserve an Asset for this Event" at bounding box center [283, 104] width 102 height 15
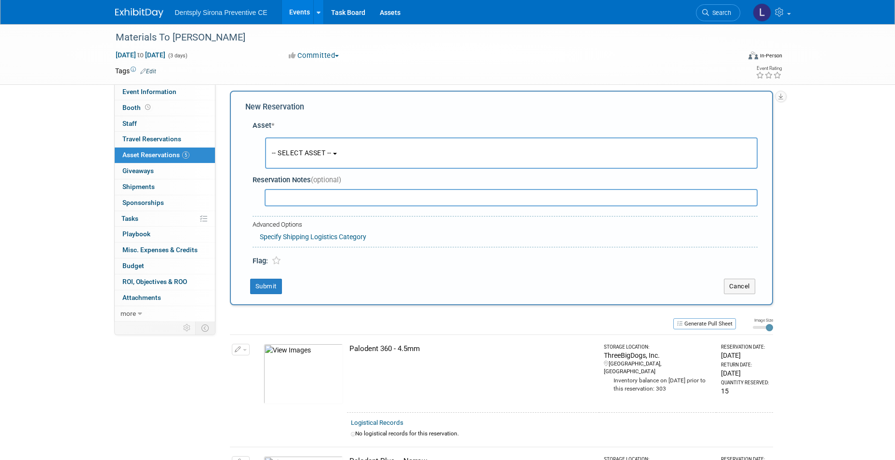
scroll to position [9, 0]
click at [277, 146] on span "-- SELECT ASSET --" at bounding box center [302, 150] width 60 height 8
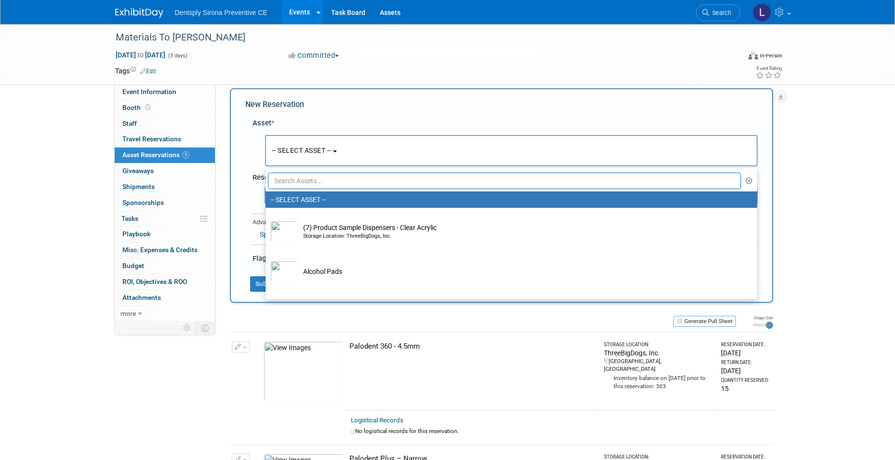
click at [299, 184] on input "text" at bounding box center [504, 180] width 473 height 16
type input "m"
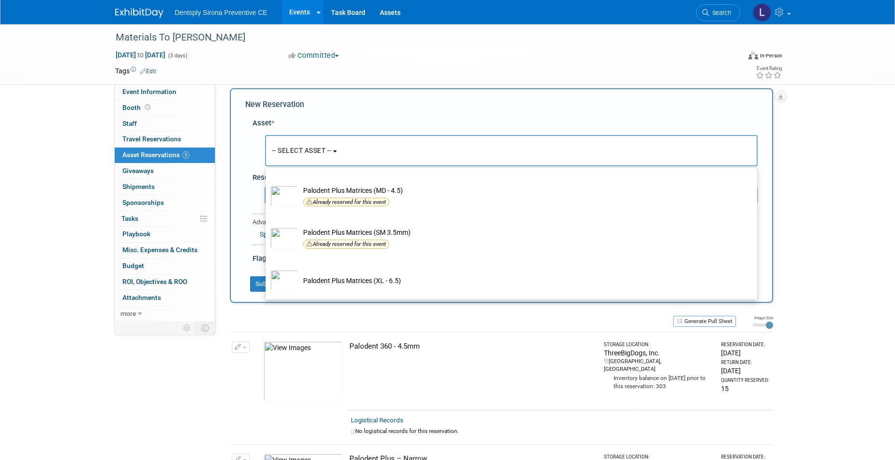
scroll to position [0, 0]
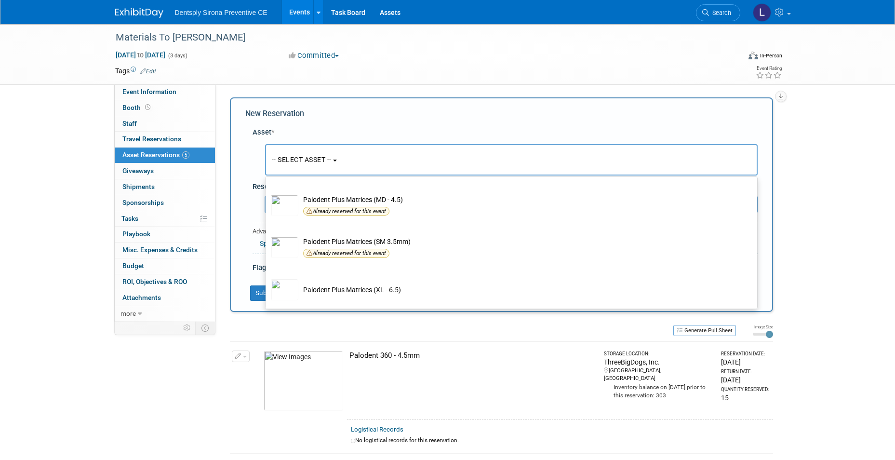
click at [324, 169] on button "-- SELECT ASSET --" at bounding box center [511, 159] width 492 height 31
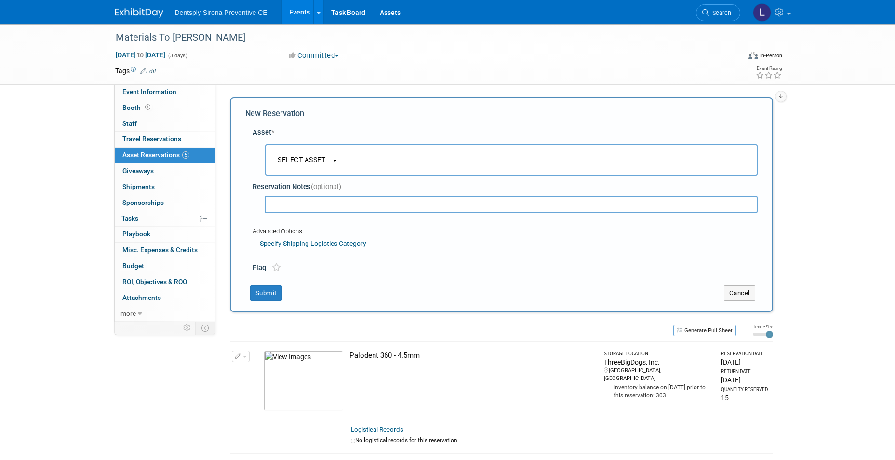
click at [329, 169] on button "-- SELECT ASSET --" at bounding box center [511, 159] width 492 height 31
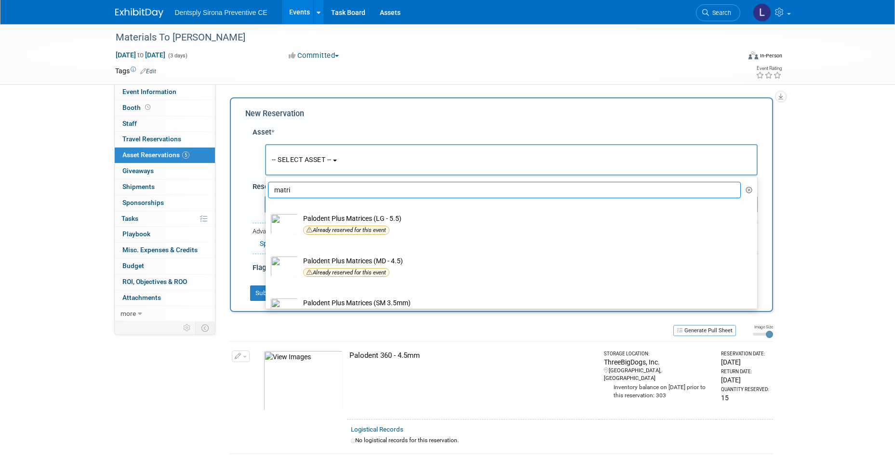
click at [309, 192] on input "matri" at bounding box center [504, 190] width 473 height 16
type input "m"
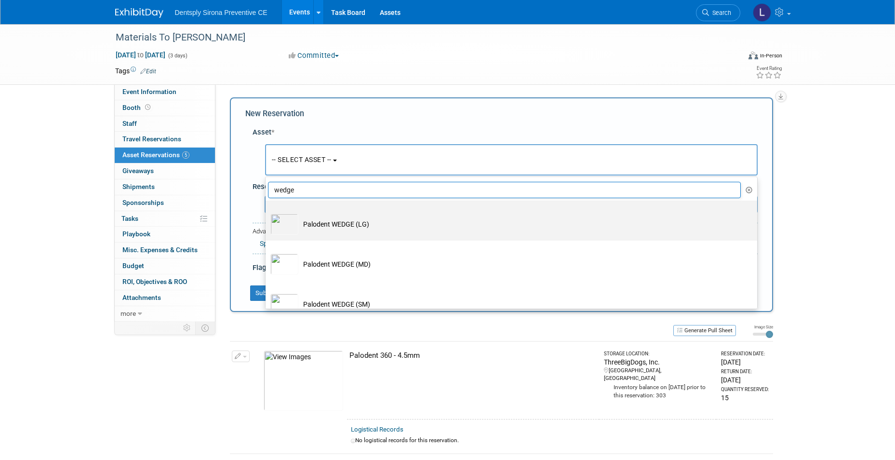
type input "wedge"
click at [310, 223] on td "Palodent WEDGE (LG)" at bounding box center [517, 223] width 439 height 21
click at [267, 212] on input "Palodent WEDGE (LG)" at bounding box center [264, 209] width 6 height 6
select select "10718990"
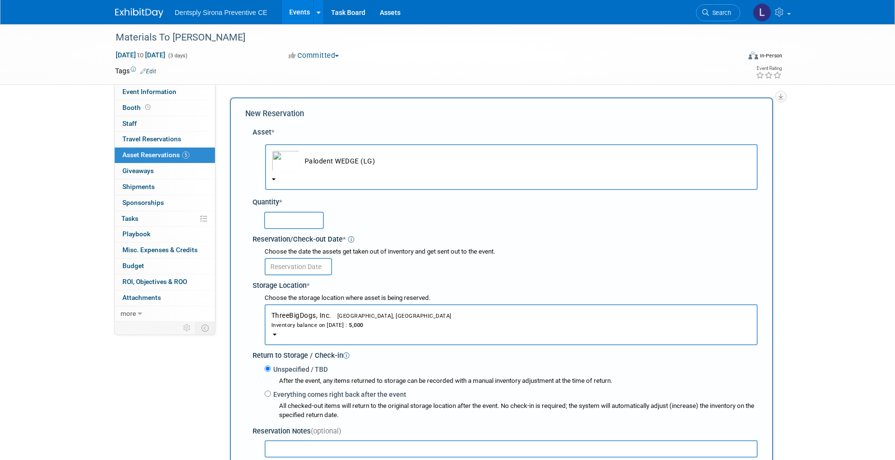
click at [307, 217] on input "text" at bounding box center [294, 220] width 60 height 17
type input "30"
click at [306, 262] on input "text" at bounding box center [298, 266] width 67 height 17
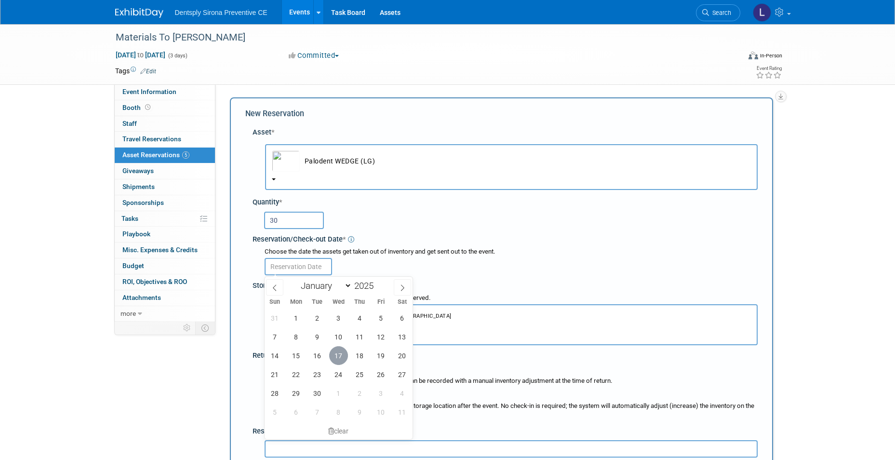
click at [333, 355] on span "17" at bounding box center [338, 355] width 19 height 19
type input "Sep 17, 2025"
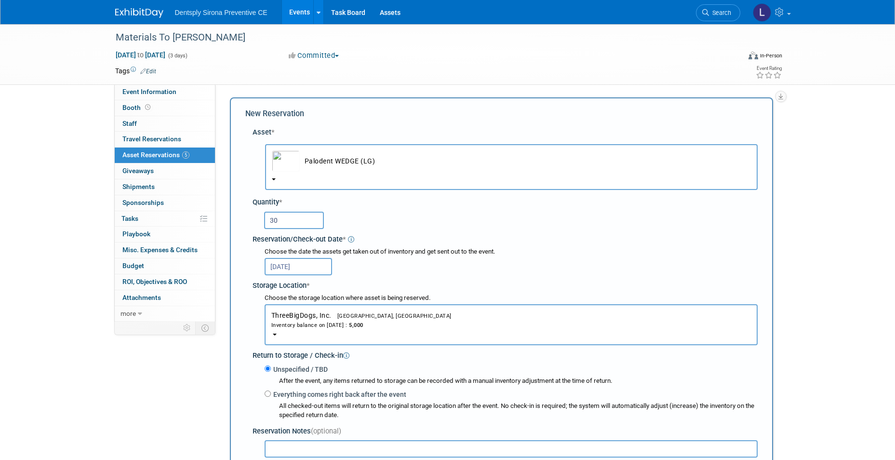
scroll to position [145, 0]
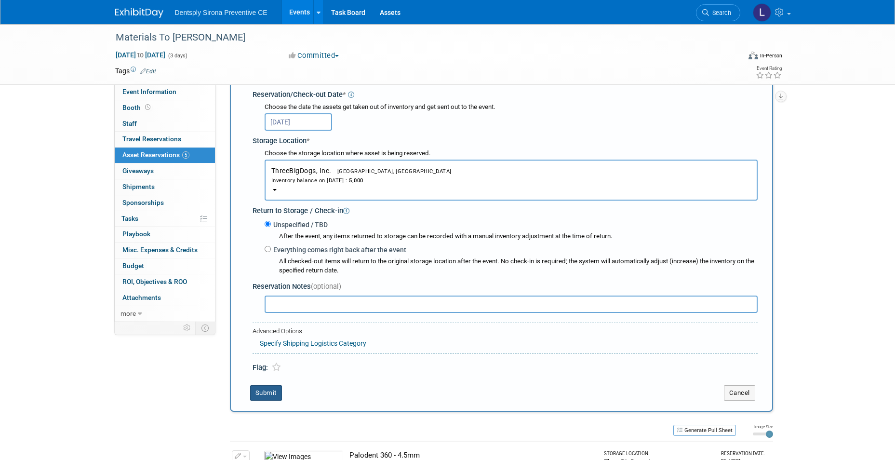
click at [267, 392] on button "Submit" at bounding box center [266, 392] width 32 height 15
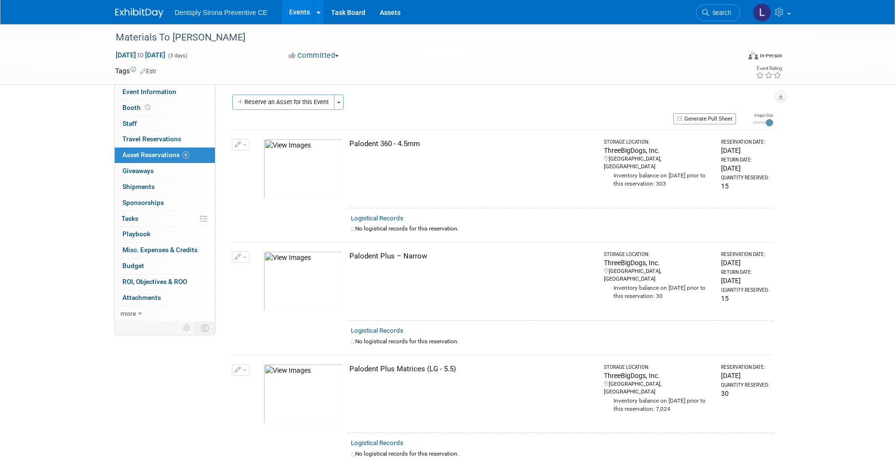
scroll to position [0, 0]
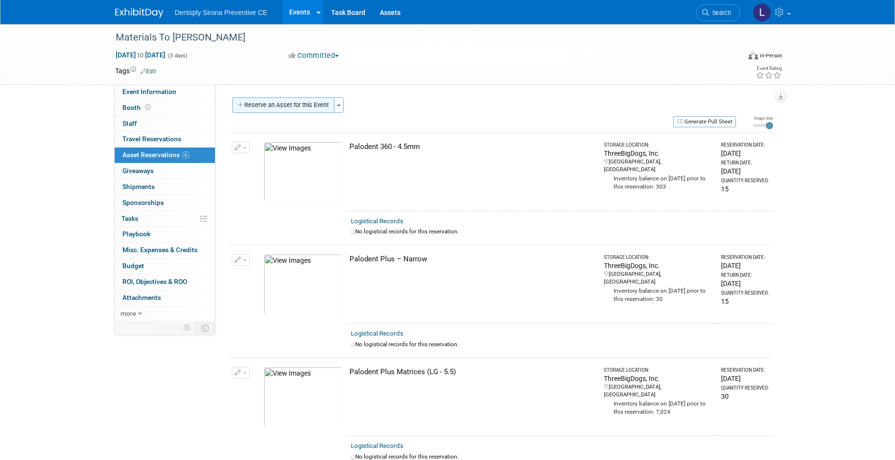
click at [288, 100] on button "Reserve an Asset for this Event" at bounding box center [283, 104] width 102 height 15
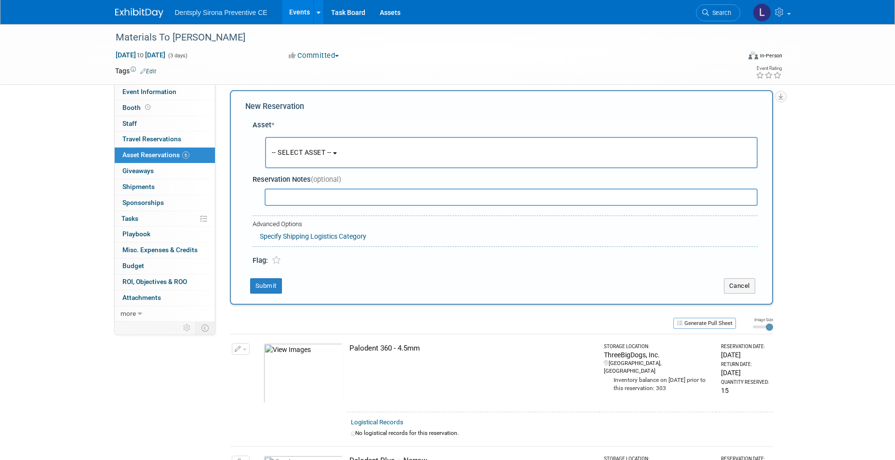
scroll to position [9, 0]
click at [291, 145] on button "-- SELECT ASSET --" at bounding box center [511, 150] width 492 height 31
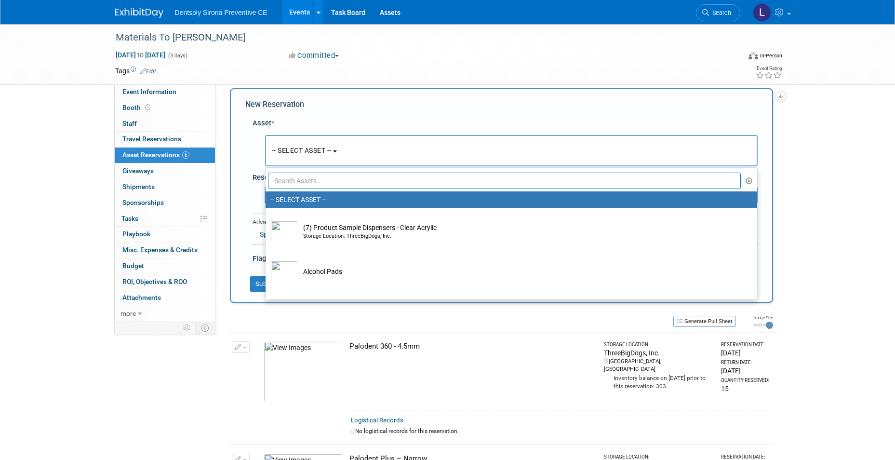
click at [295, 179] on input "text" at bounding box center [504, 180] width 473 height 16
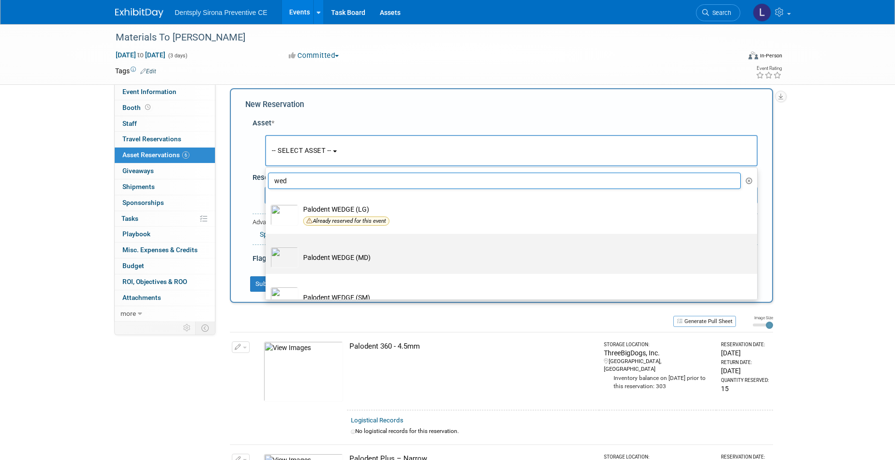
type input "wed"
click at [315, 259] on td "Palodent WEDGE (MD)" at bounding box center [517, 257] width 439 height 21
click at [267, 245] on input "Palodent WEDGE (MD)" at bounding box center [264, 242] width 6 height 6
select select "10718991"
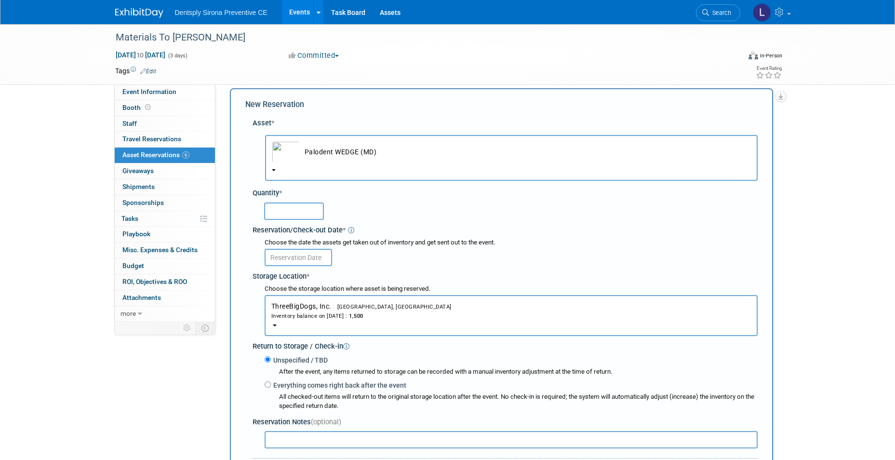
click at [296, 216] on input "text" at bounding box center [294, 210] width 60 height 17
type input "30"
click at [284, 252] on input "text" at bounding box center [298, 257] width 67 height 17
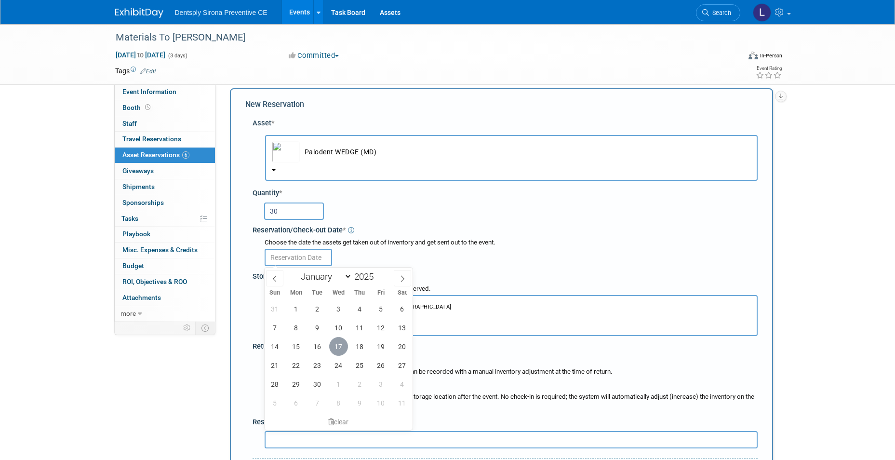
click at [335, 344] on span "17" at bounding box center [338, 346] width 19 height 19
type input "Sep 17, 2025"
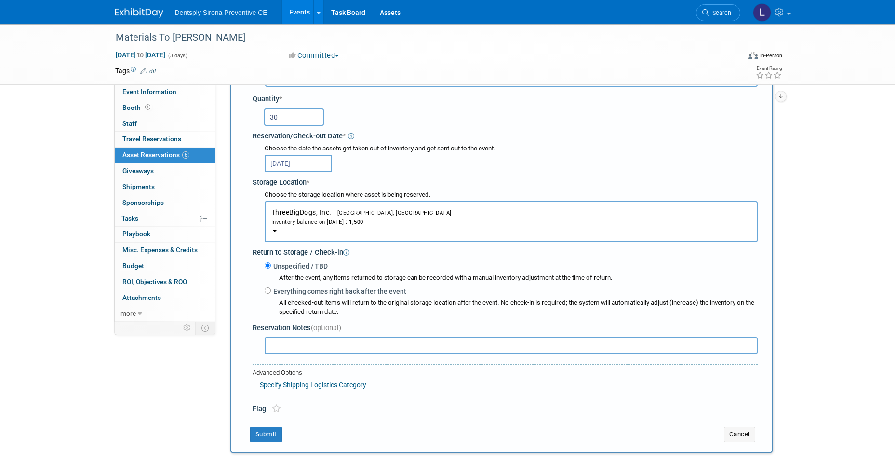
scroll to position [250, 0]
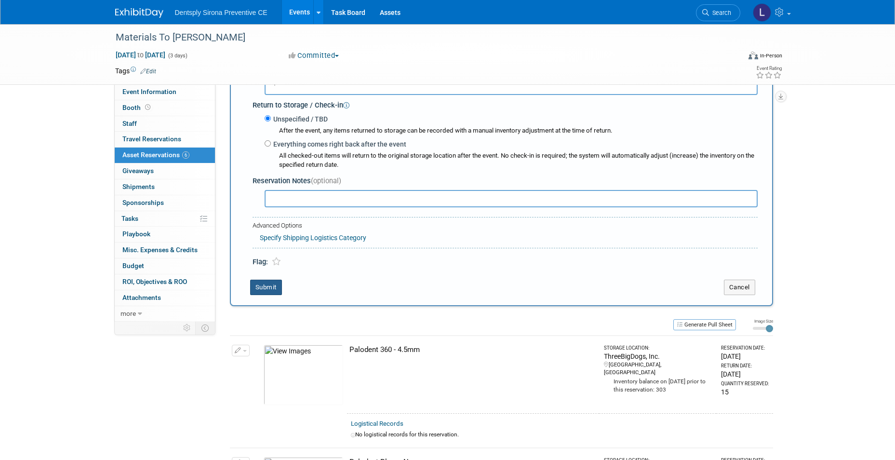
click at [277, 286] on button "Submit" at bounding box center [266, 286] width 32 height 15
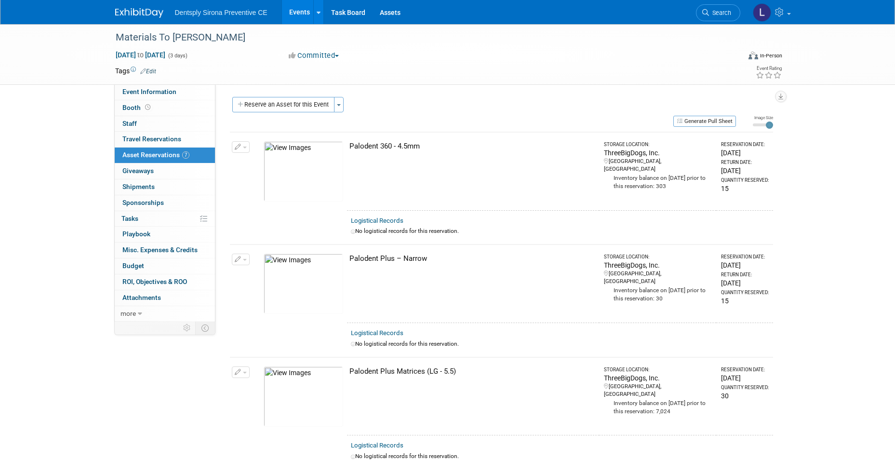
scroll to position [0, 0]
click at [287, 102] on button "Reserve an Asset for this Event" at bounding box center [283, 104] width 102 height 15
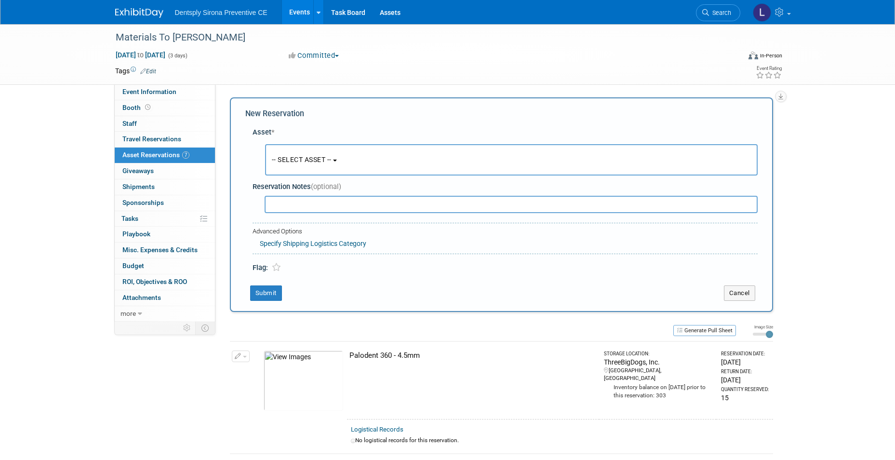
scroll to position [9, 0]
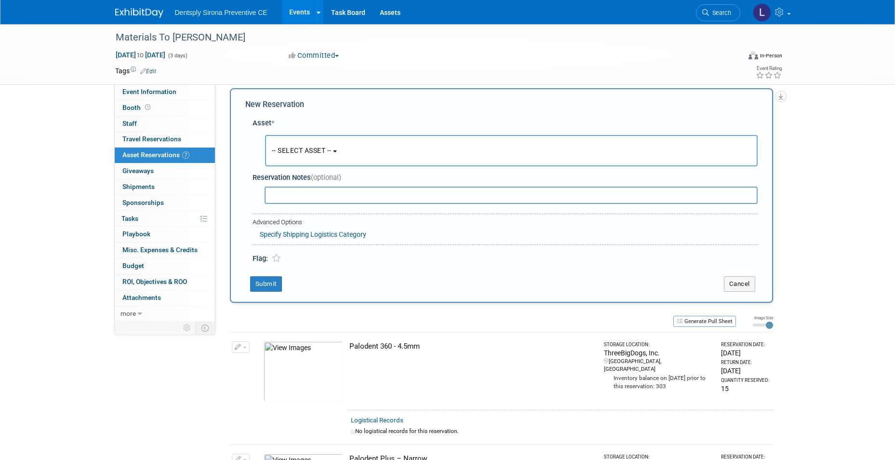
click at [284, 148] on span "-- SELECT ASSET --" at bounding box center [302, 150] width 60 height 8
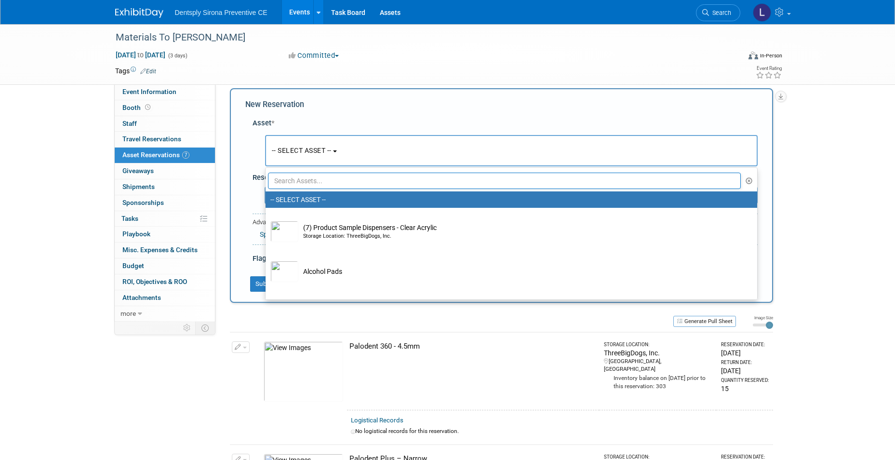
click at [295, 176] on input "text" at bounding box center [504, 180] width 473 height 16
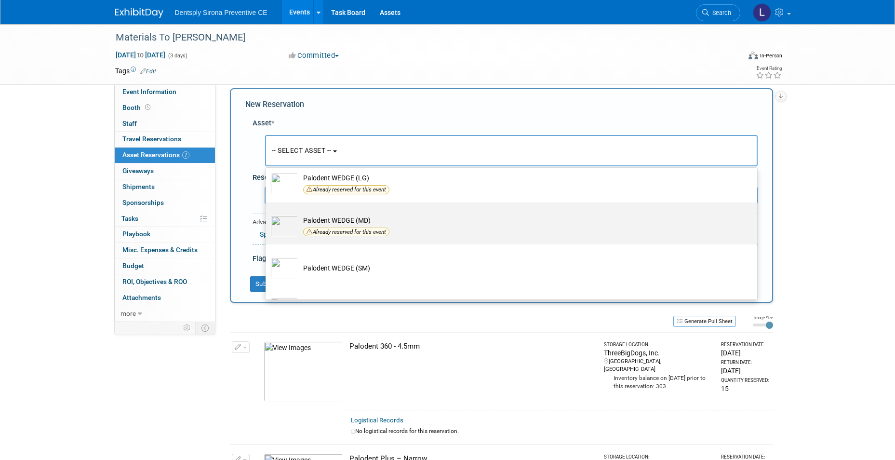
scroll to position [48, 0]
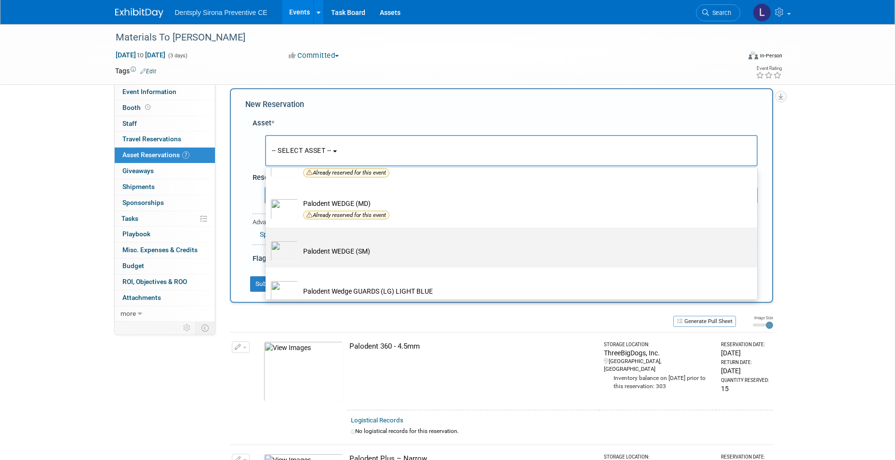
type input "wed"
click at [315, 252] on td "Palodent WEDGE (SM)" at bounding box center [517, 250] width 439 height 21
click at [267, 239] on input "Palodent WEDGE (SM)" at bounding box center [264, 236] width 6 height 6
select select "10718992"
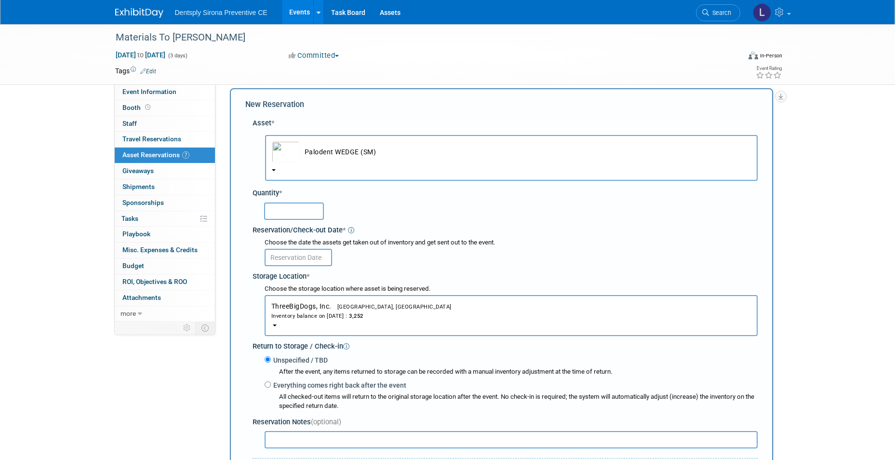
click at [286, 206] on input "text" at bounding box center [294, 210] width 60 height 17
type input "30"
click at [275, 255] on input "text" at bounding box center [298, 257] width 67 height 17
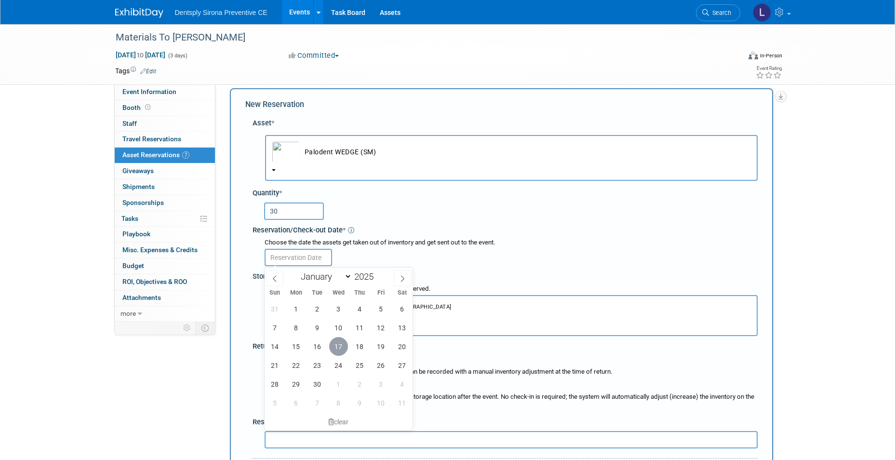
click at [332, 345] on span "17" at bounding box center [338, 346] width 19 height 19
type input "Sep 17, 2025"
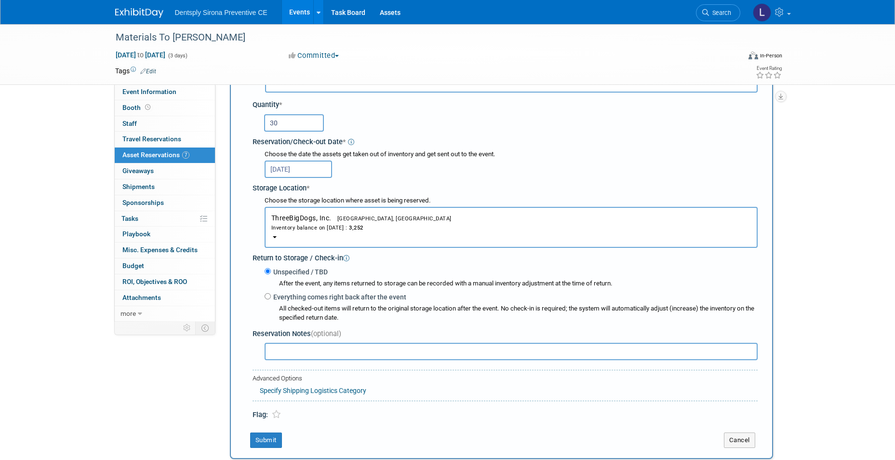
scroll to position [202, 0]
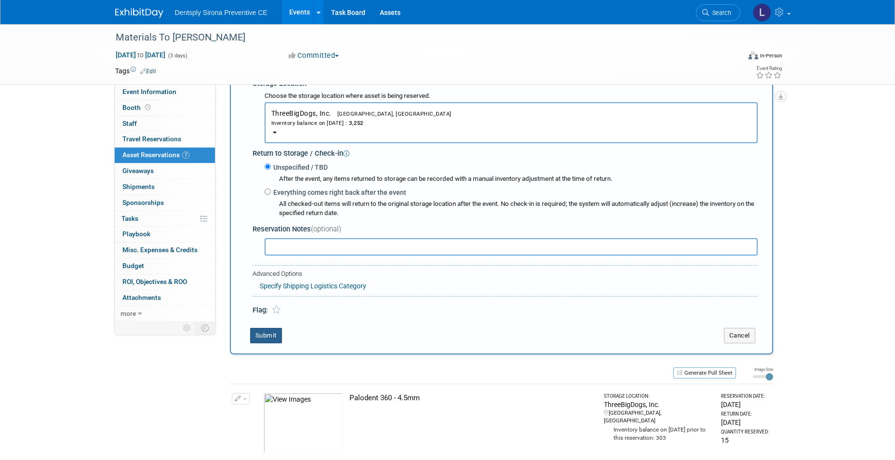
click at [272, 335] on button "Submit" at bounding box center [266, 335] width 32 height 15
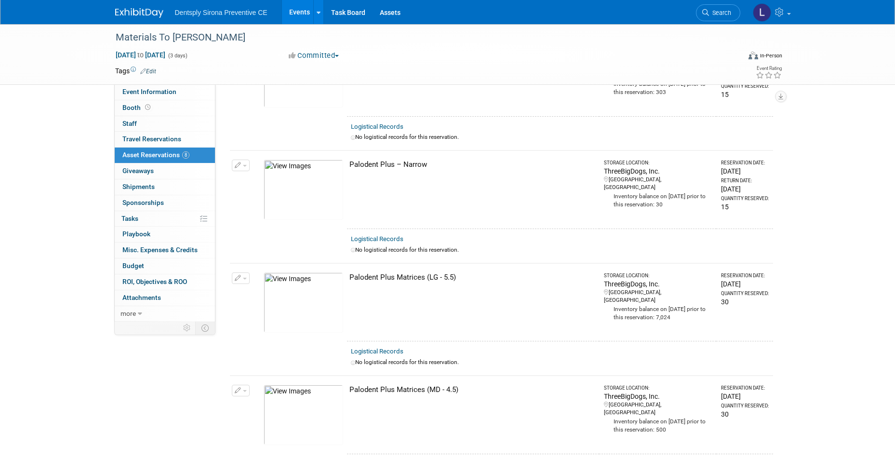
scroll to position [0, 0]
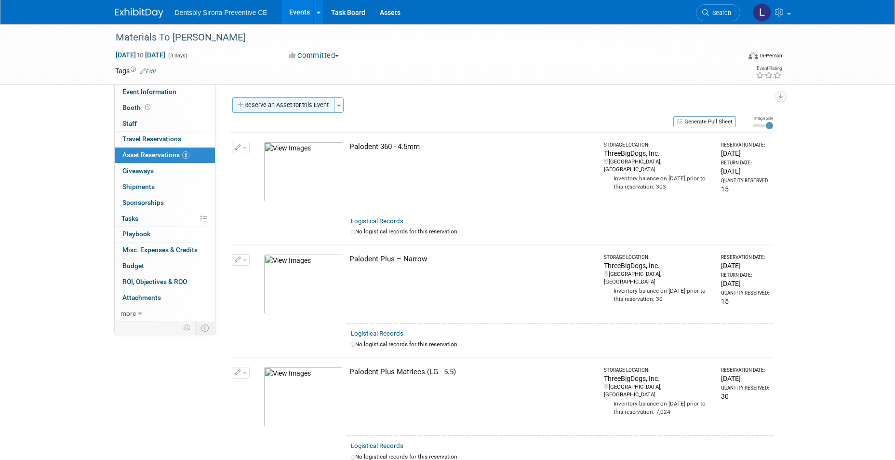
click at [269, 106] on button "Reserve an Asset for this Event" at bounding box center [283, 104] width 102 height 15
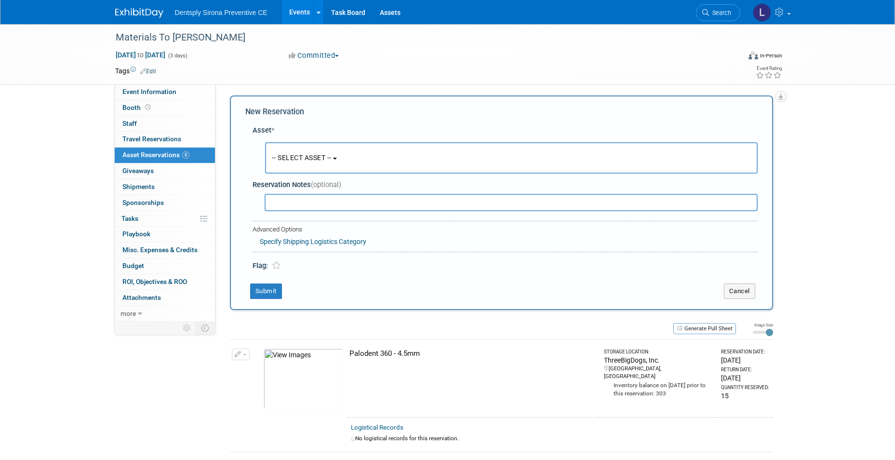
scroll to position [9, 0]
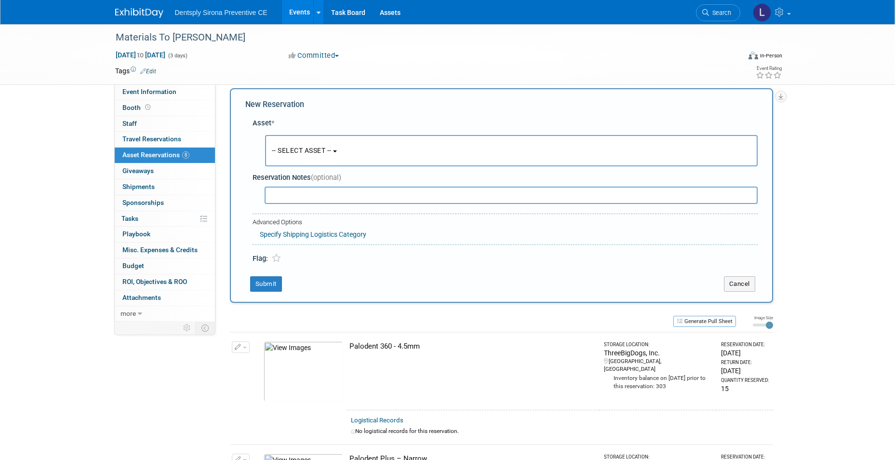
click at [286, 149] on span "-- SELECT ASSET --" at bounding box center [302, 150] width 60 height 8
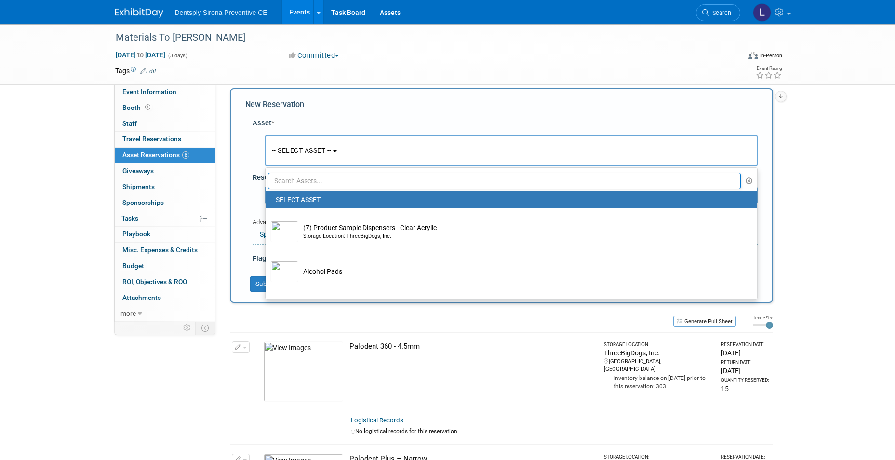
click at [294, 182] on input "text" at bounding box center [504, 180] width 473 height 16
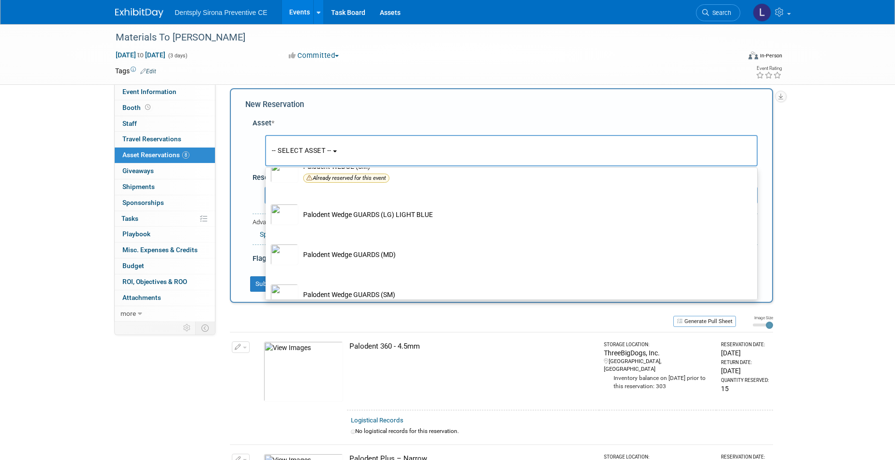
scroll to position [144, 0]
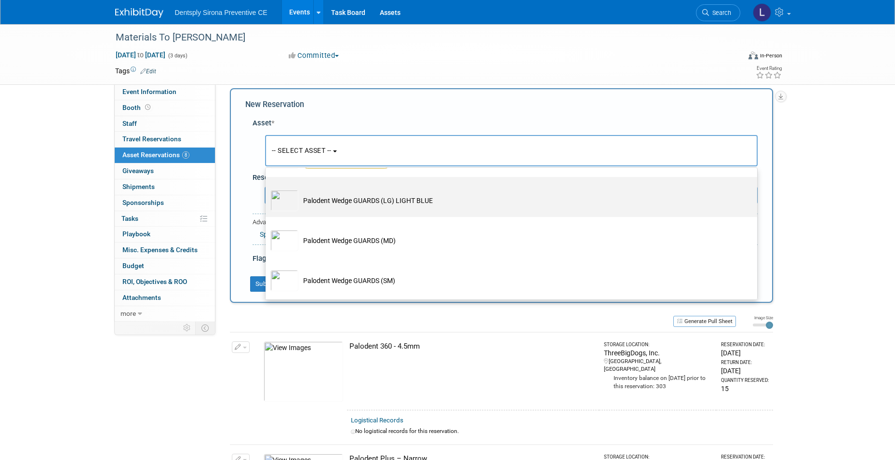
type input "wed"
click at [333, 209] on td "Palodent Wedge GUARDS (LG) LIGHT BLUE" at bounding box center [517, 200] width 439 height 21
click at [267, 188] on input "Palodent Wedge GUARDS (LG) LIGHT BLUE" at bounding box center [264, 185] width 6 height 6
select select "10718993"
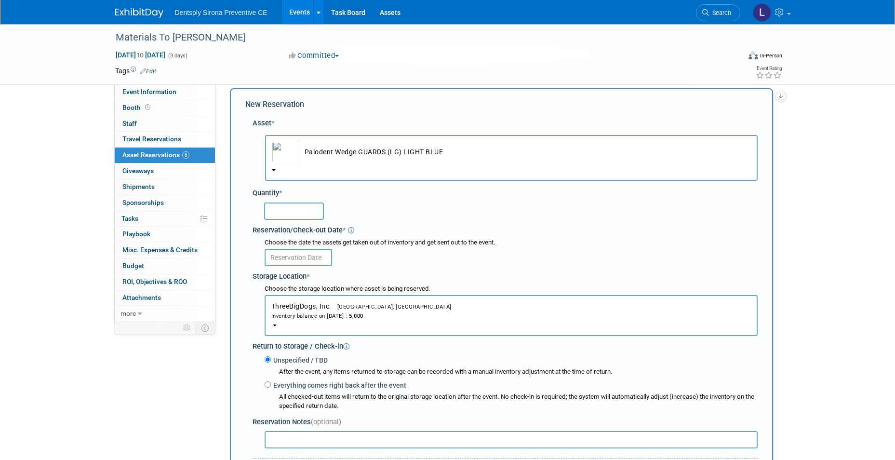
click at [296, 212] on input "text" at bounding box center [294, 210] width 60 height 17
type input "30"
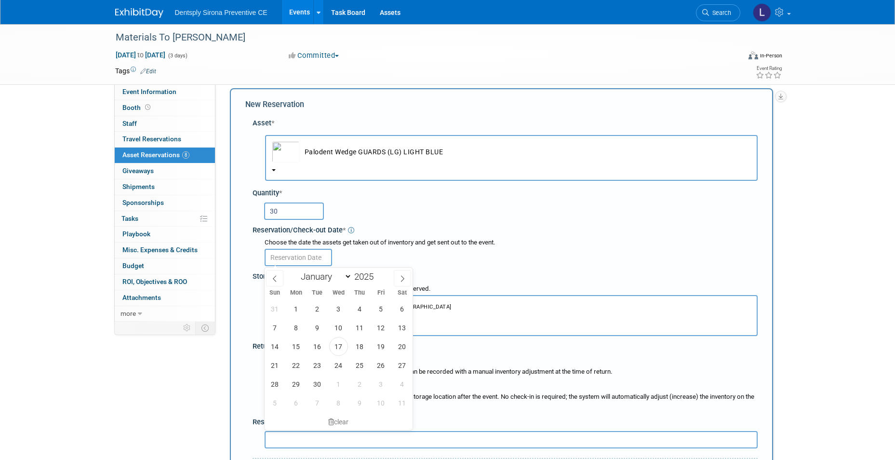
click at [295, 265] on body "Dentsply Sirona Preventive CE Events Add Event Bulk Upload Events Shareable Eve…" at bounding box center [447, 221] width 895 height 460
click at [347, 344] on div "31 1 2 3 4 5 6 7 8 9 10 11 12 13 14 15 16 17 18 19 20 21 22 23 24 25 26 27 28 2…" at bounding box center [339, 355] width 148 height 113
click at [340, 344] on span "17" at bounding box center [338, 346] width 19 height 19
type input "Sep 17, 2025"
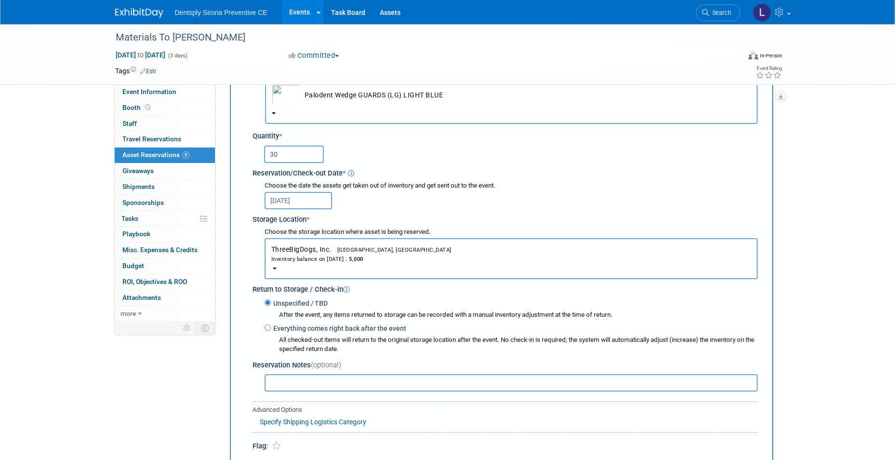
scroll to position [154, 0]
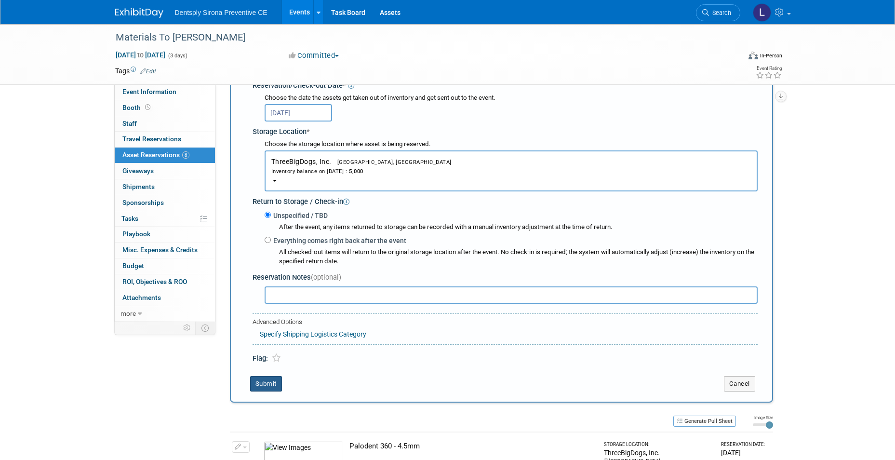
click at [276, 380] on button "Submit" at bounding box center [266, 383] width 32 height 15
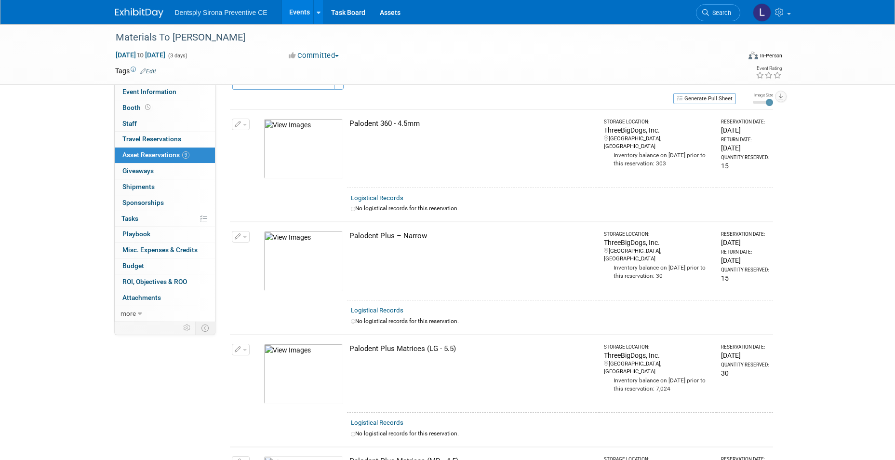
scroll to position [0, 0]
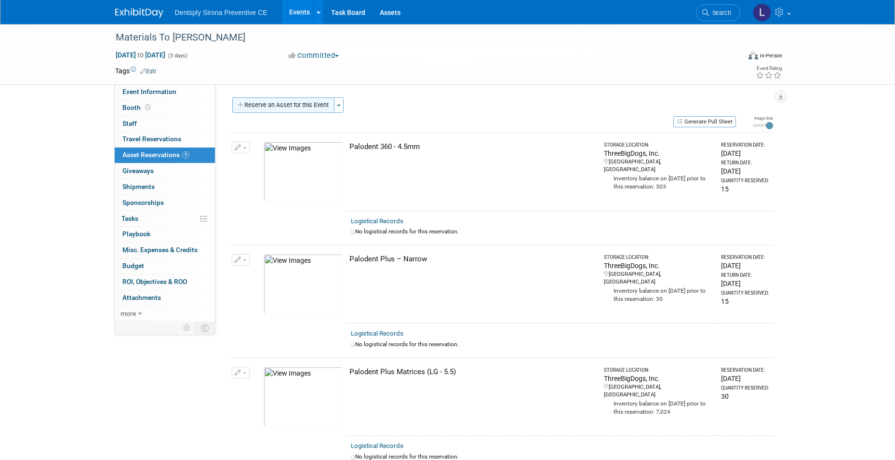
click at [298, 104] on button "Reserve an Asset for this Event" at bounding box center [283, 104] width 102 height 15
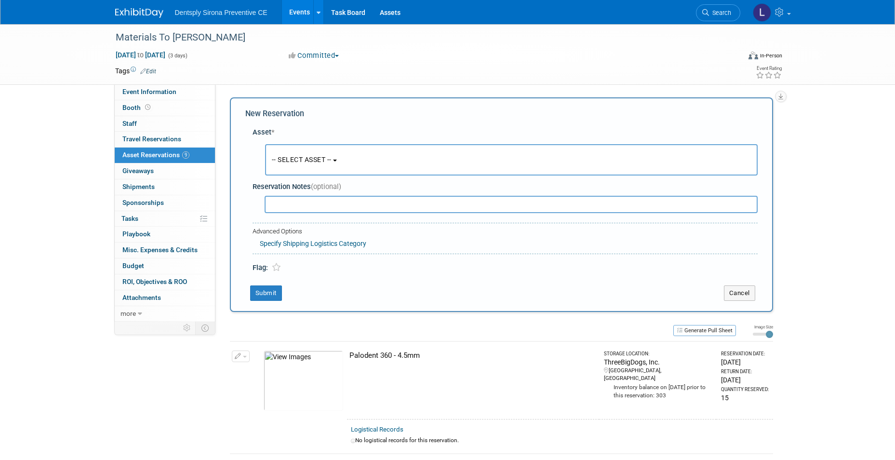
scroll to position [9, 0]
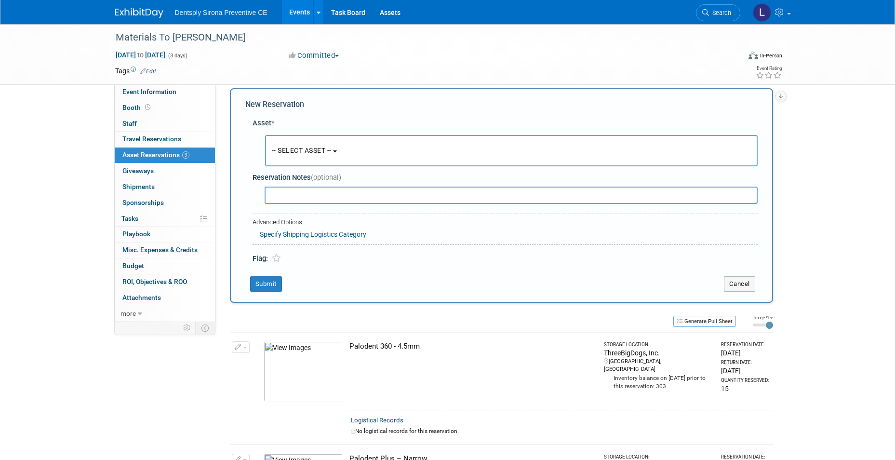
click at [293, 151] on span "-- SELECT ASSET --" at bounding box center [302, 150] width 60 height 8
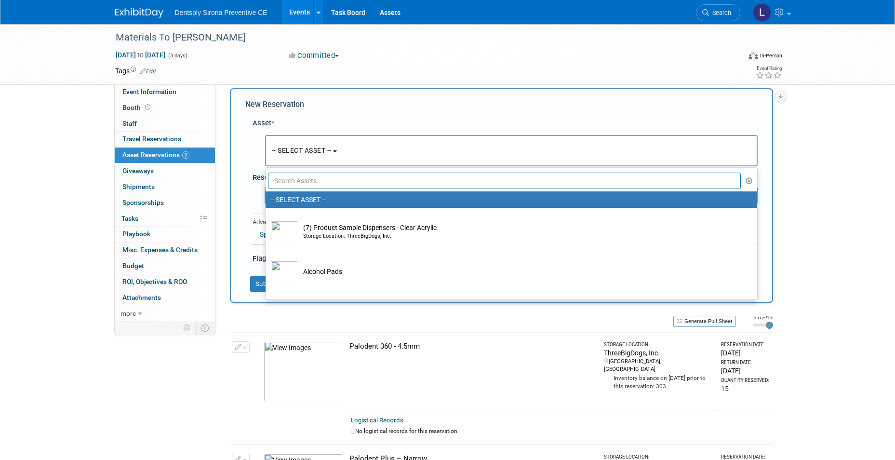
click at [297, 180] on input "text" at bounding box center [504, 180] width 473 height 16
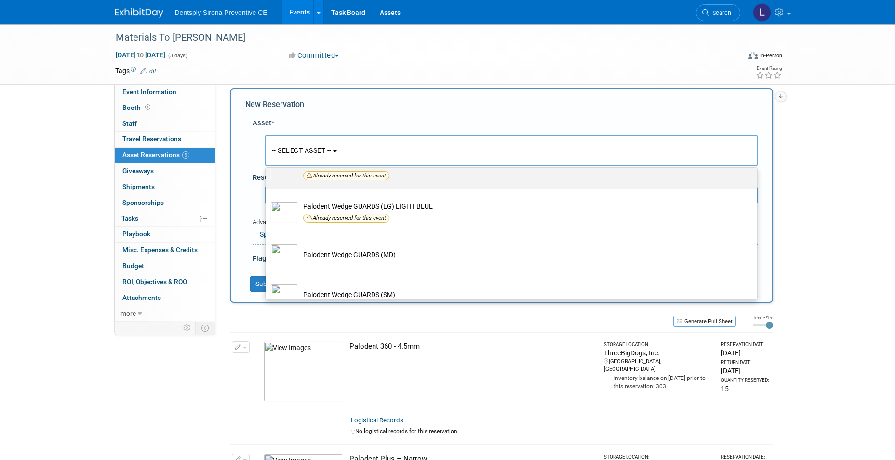
scroll to position [145, 0]
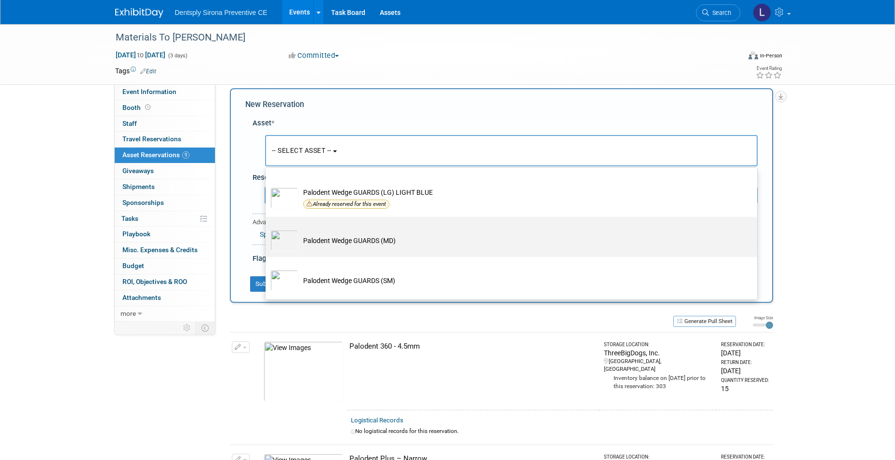
type input "wed"
click at [337, 238] on td "Palodent Wedge GUARDS (MD)" at bounding box center [517, 240] width 439 height 21
click at [267, 228] on input "Palodent Wedge GUARDS (MD)" at bounding box center [264, 225] width 6 height 6
select select "10718994"
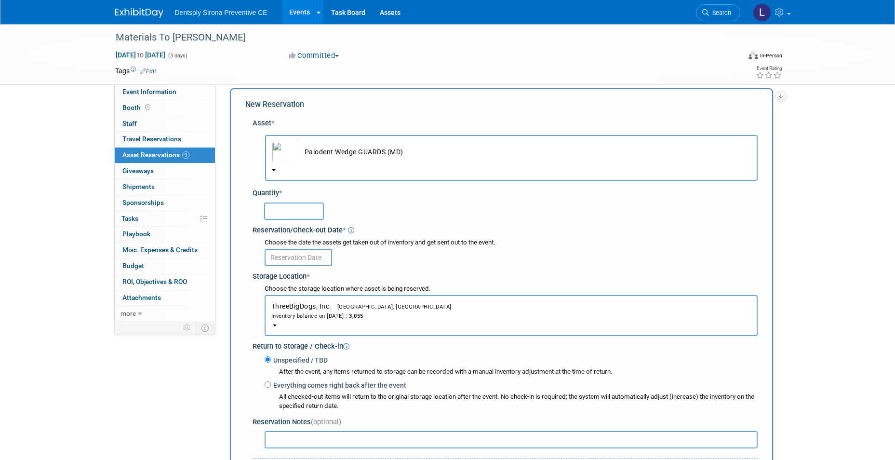
click at [289, 215] on input "text" at bounding box center [294, 210] width 60 height 17
type input "30"
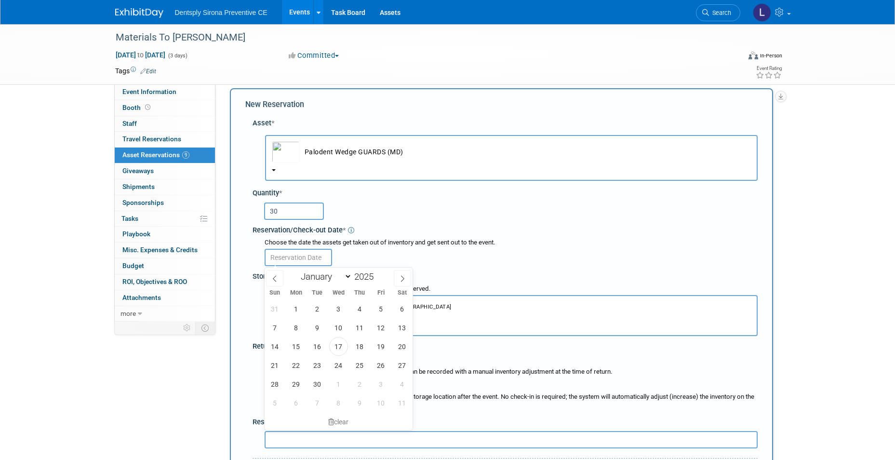
click at [326, 254] on input "text" at bounding box center [298, 257] width 67 height 17
click at [331, 345] on span "17" at bounding box center [338, 346] width 19 height 19
type input "Sep 17, 2025"
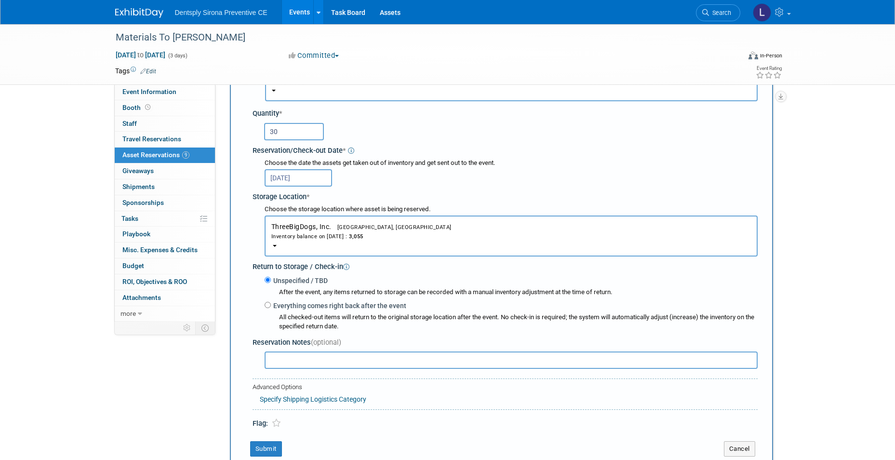
scroll to position [202, 0]
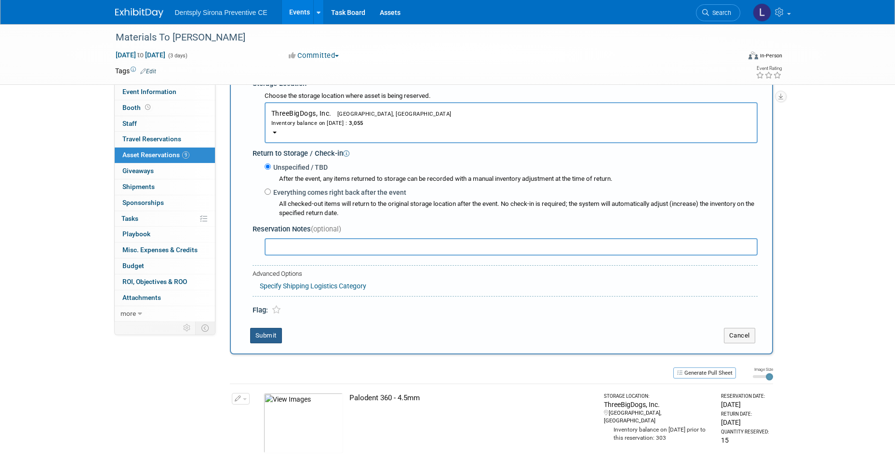
click at [277, 336] on button "Submit" at bounding box center [266, 335] width 32 height 15
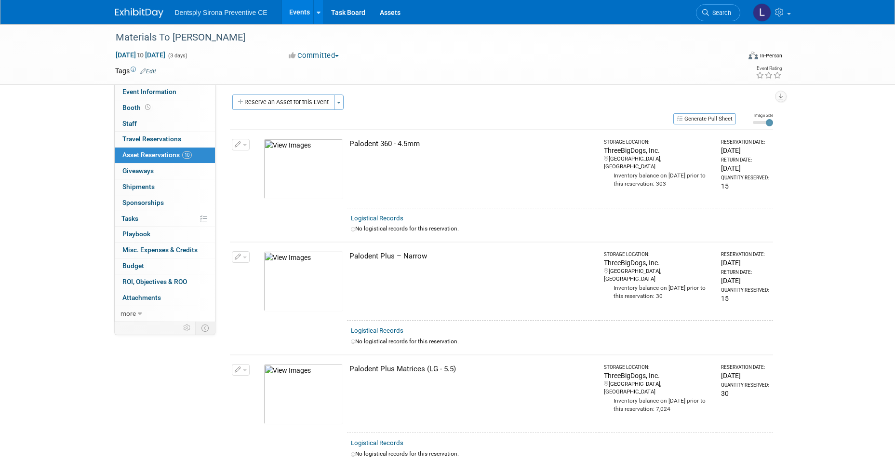
scroll to position [0, 0]
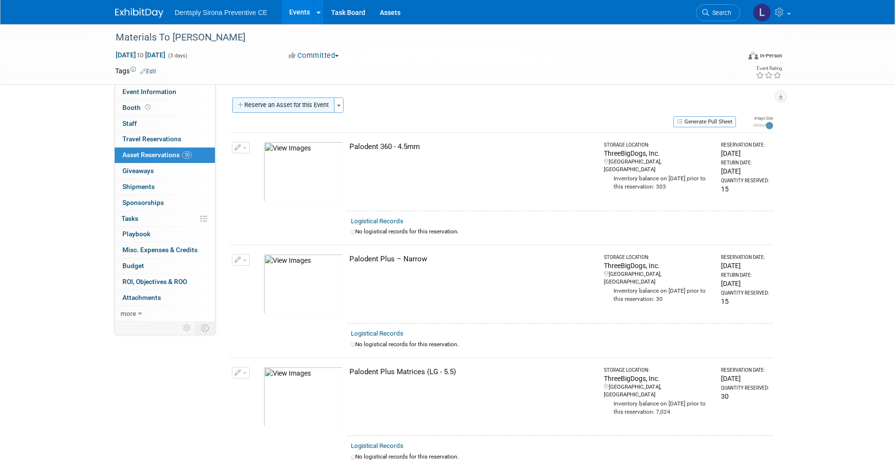
click at [271, 106] on button "Reserve an Asset for this Event" at bounding box center [283, 104] width 102 height 15
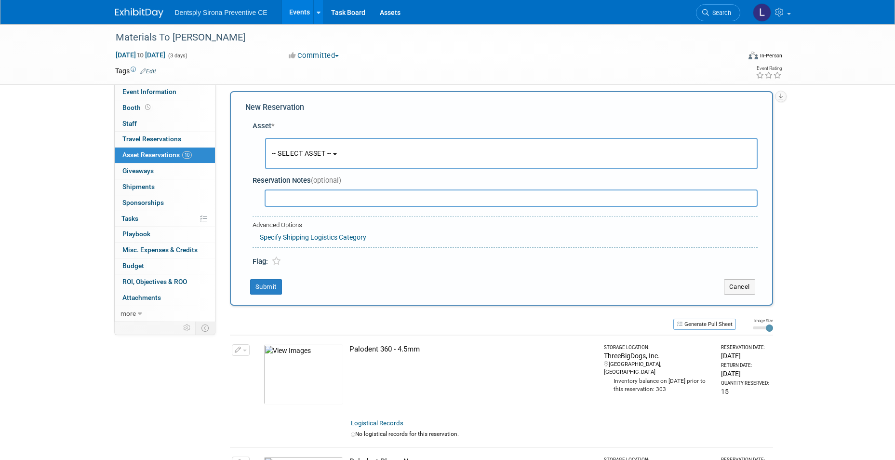
scroll to position [9, 0]
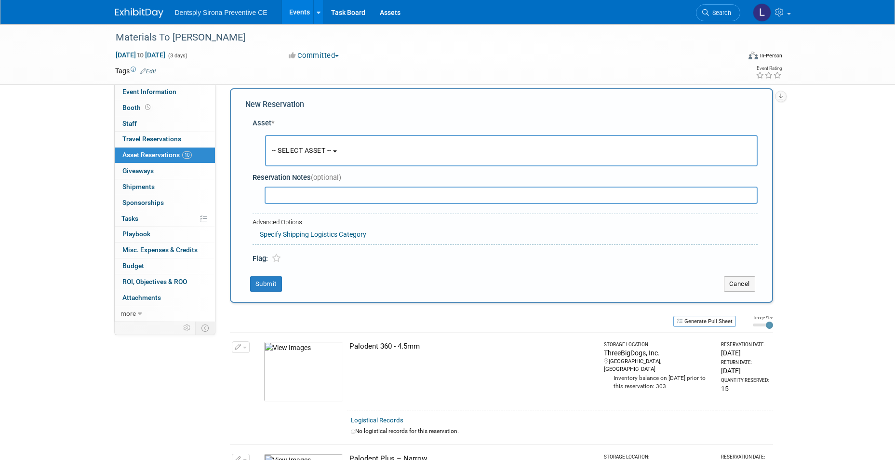
click at [287, 152] on span "-- SELECT ASSET --" at bounding box center [302, 150] width 60 height 8
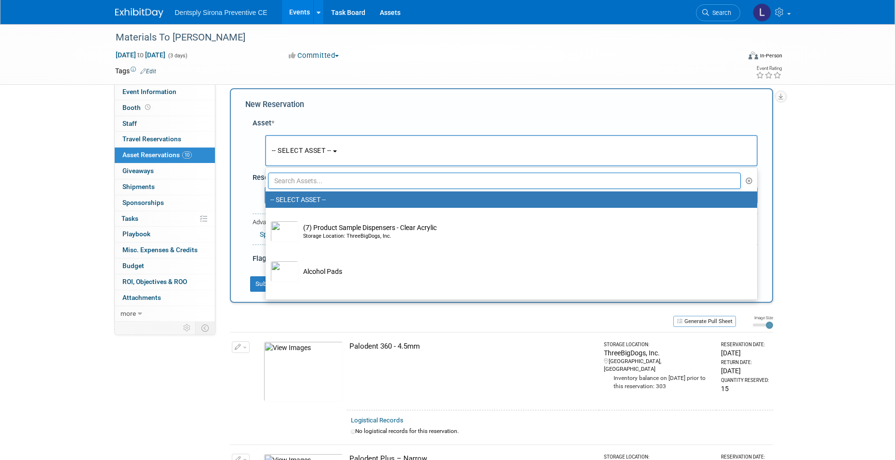
click at [296, 183] on input "text" at bounding box center [504, 180] width 473 height 16
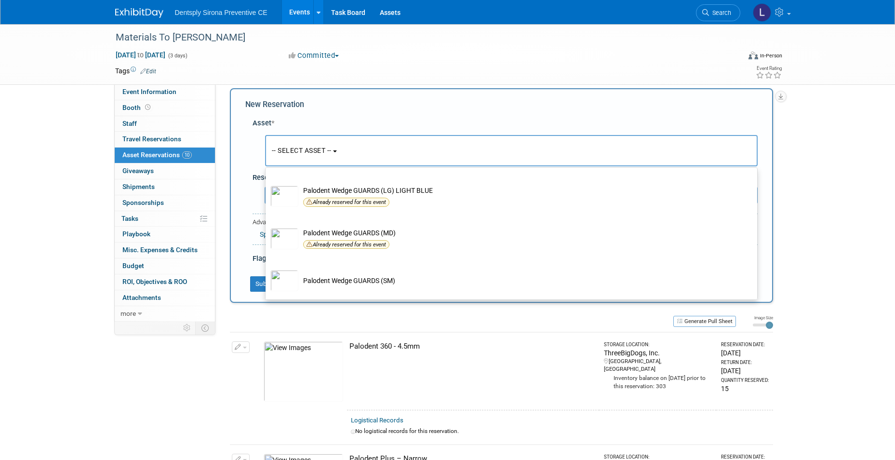
scroll to position [148, 0]
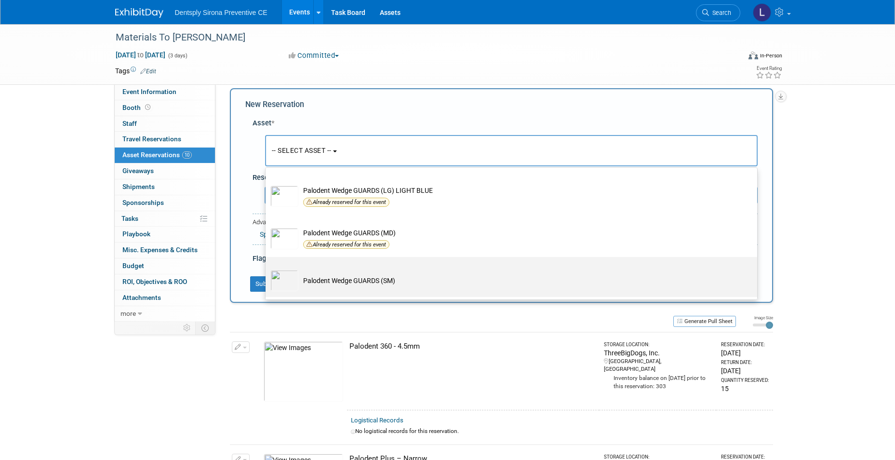
type input "wedg"
click at [345, 283] on td "Palodent Wedge GUARDS (SM)" at bounding box center [517, 280] width 439 height 21
click at [267, 268] on input "Palodent Wedge GUARDS (SM)" at bounding box center [264, 265] width 6 height 6
select select "10718995"
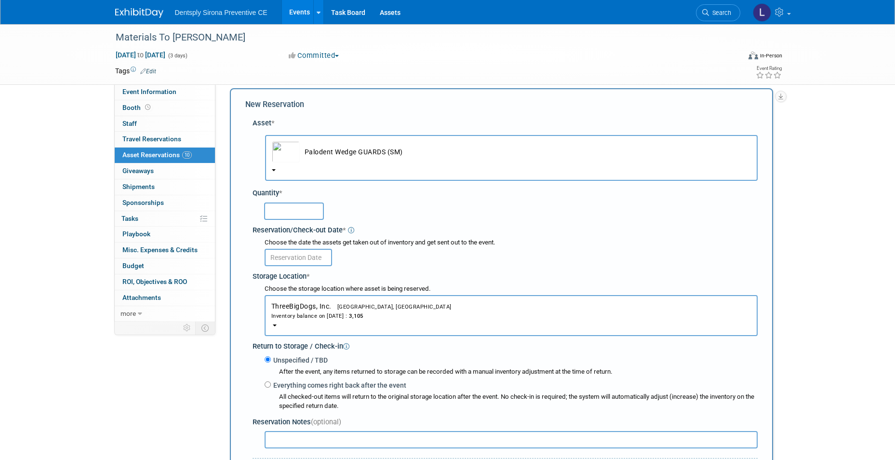
click at [306, 220] on div at bounding box center [507, 210] width 502 height 23
click at [300, 206] on input "text" at bounding box center [294, 210] width 60 height 17
type input "30"
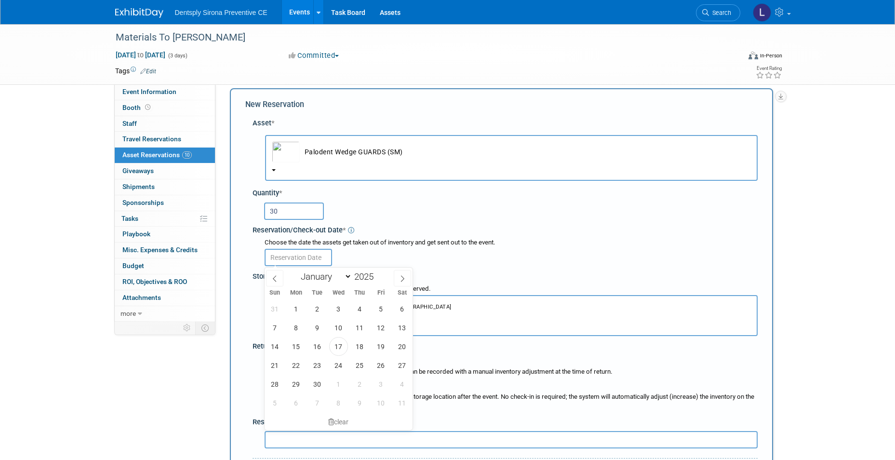
click at [301, 256] on input "text" at bounding box center [298, 257] width 67 height 17
click at [336, 344] on span "17" at bounding box center [338, 346] width 19 height 19
type input "Sep 17, 2025"
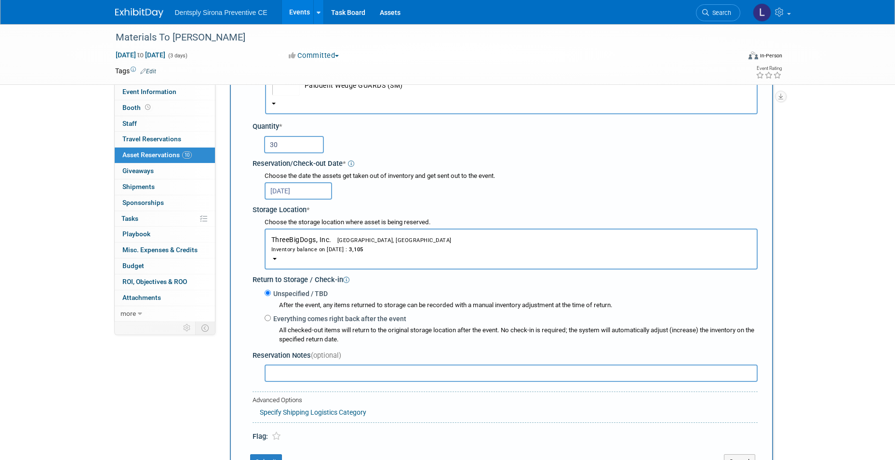
scroll to position [202, 0]
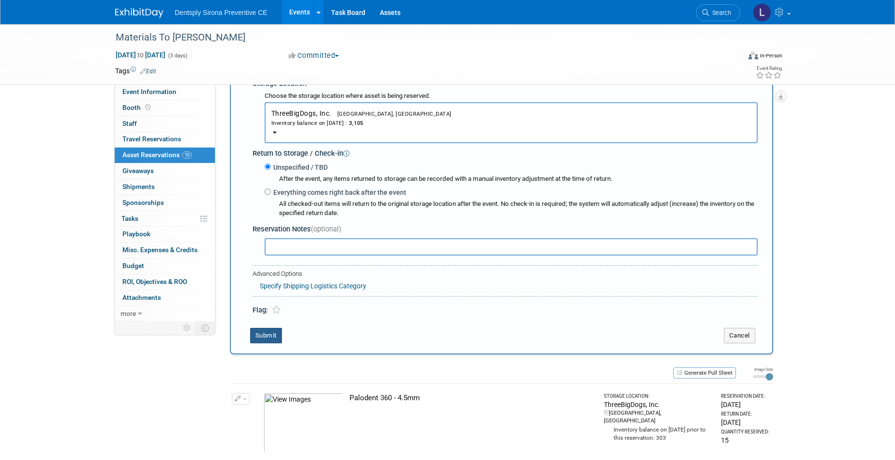
click at [275, 334] on button "Submit" at bounding box center [266, 335] width 32 height 15
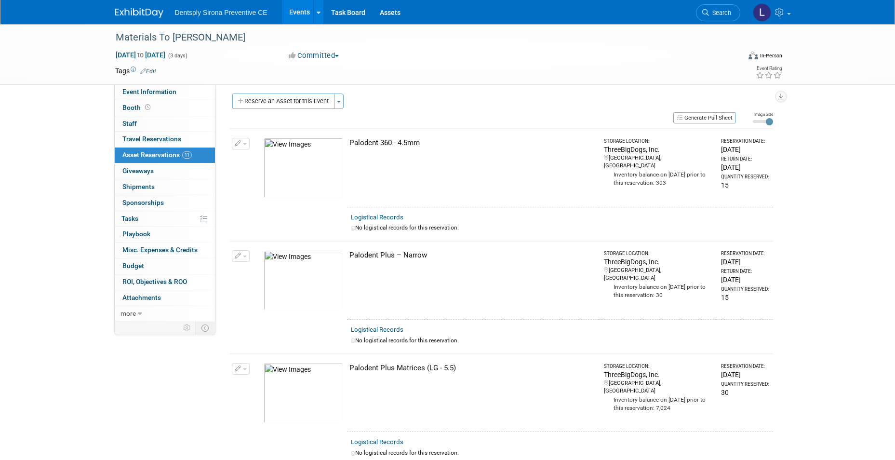
scroll to position [0, 0]
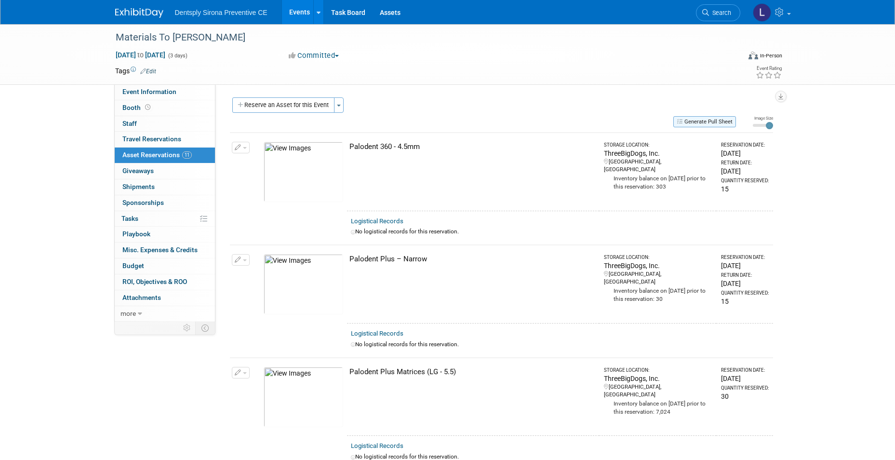
click at [703, 123] on button "Generate Pull Sheet" at bounding box center [704, 121] width 63 height 11
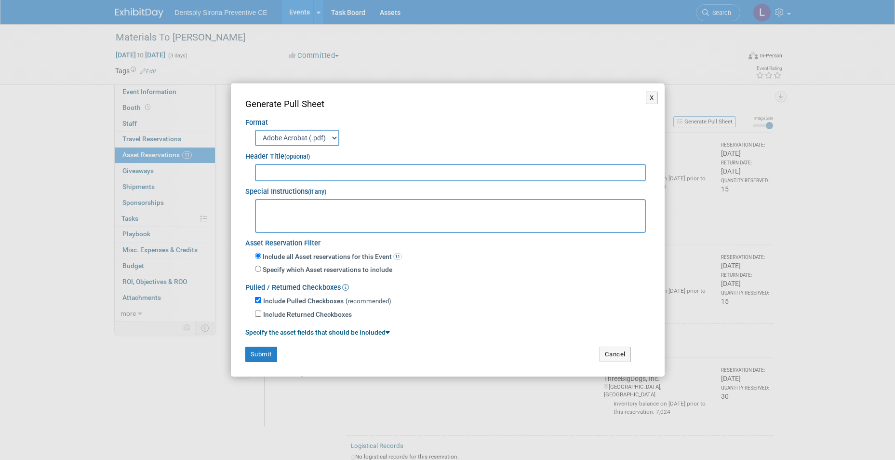
click at [312, 171] on input "text" at bounding box center [450, 172] width 391 height 17
type input "Lundt Hands On Workshop"
click at [258, 350] on button "Submit" at bounding box center [261, 353] width 32 height 15
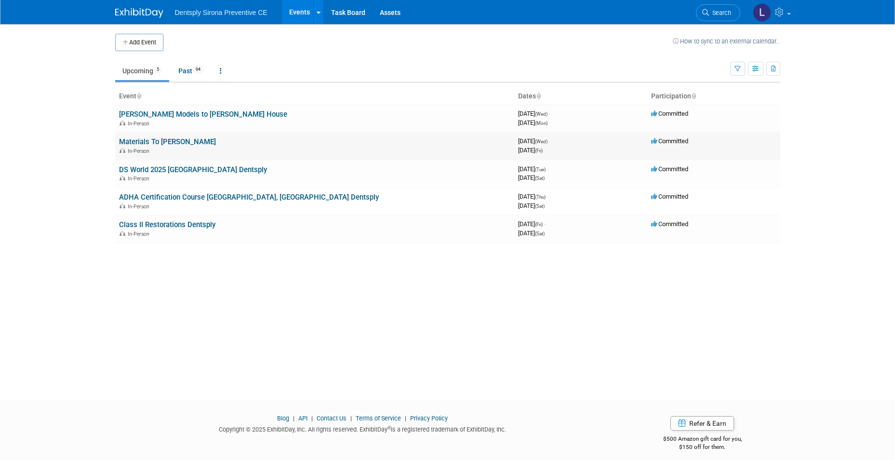
click at [170, 141] on link "Materials To [PERSON_NAME]" at bounding box center [167, 141] width 97 height 9
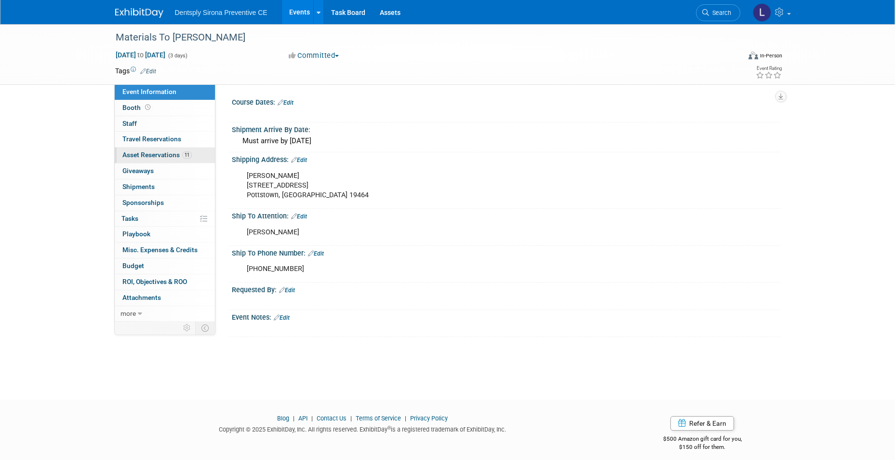
click at [166, 155] on span "Asset Reservations 11" at bounding box center [156, 155] width 69 height 8
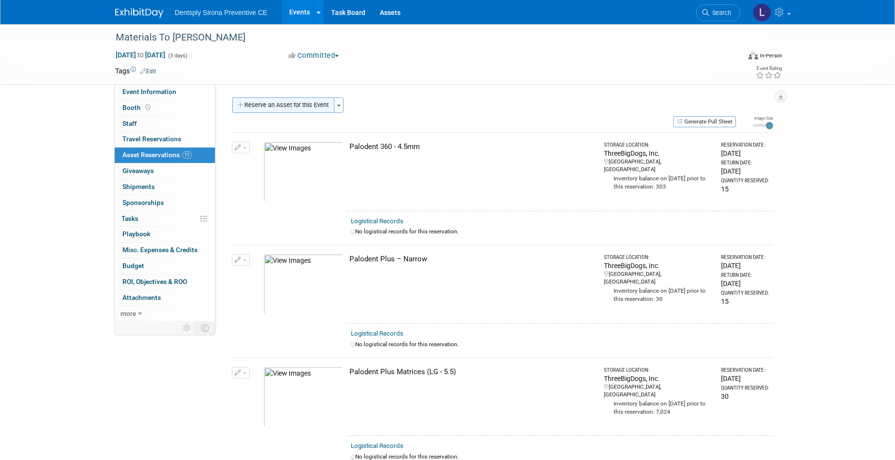
click at [274, 107] on button "Reserve an Asset for this Event" at bounding box center [283, 104] width 102 height 15
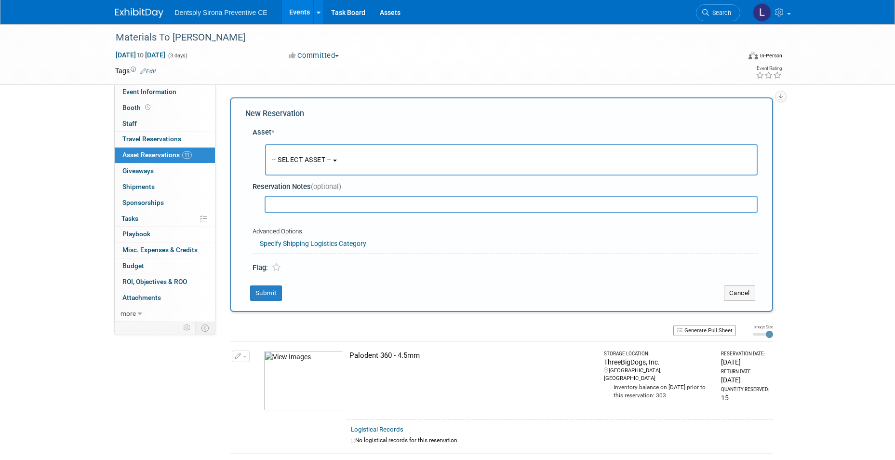
scroll to position [9, 0]
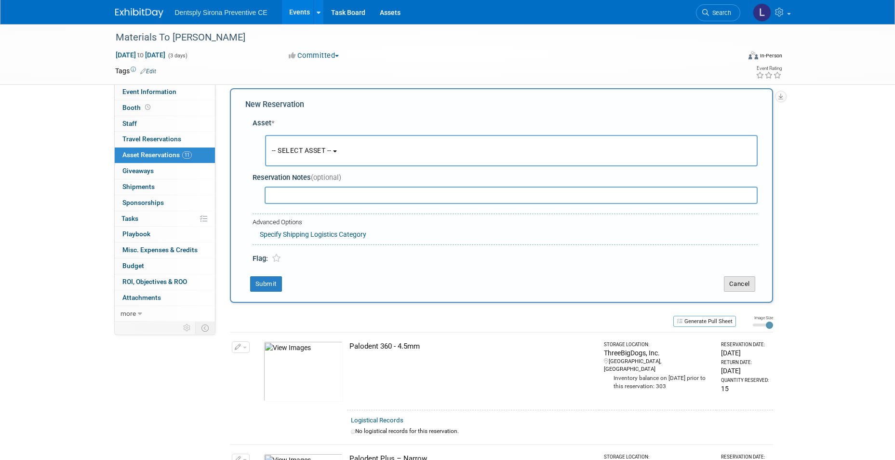
click at [739, 280] on button "Cancel" at bounding box center [739, 283] width 31 height 15
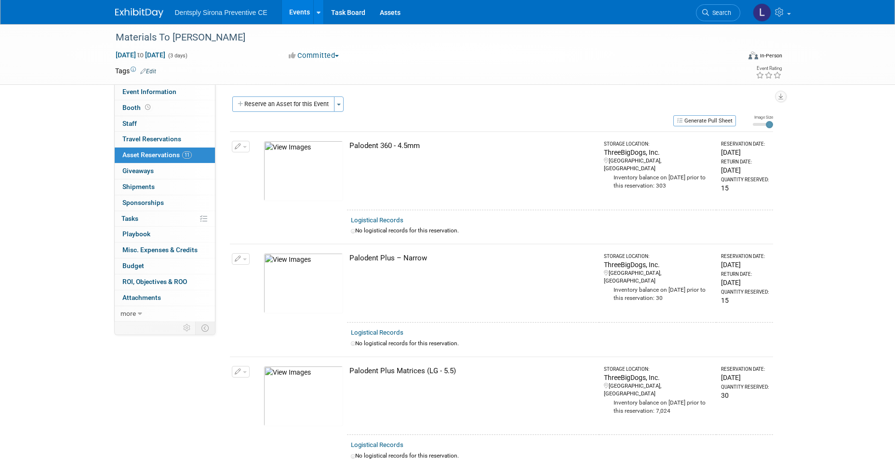
scroll to position [0, 0]
click at [721, 120] on button "Generate Pull Sheet" at bounding box center [704, 121] width 63 height 11
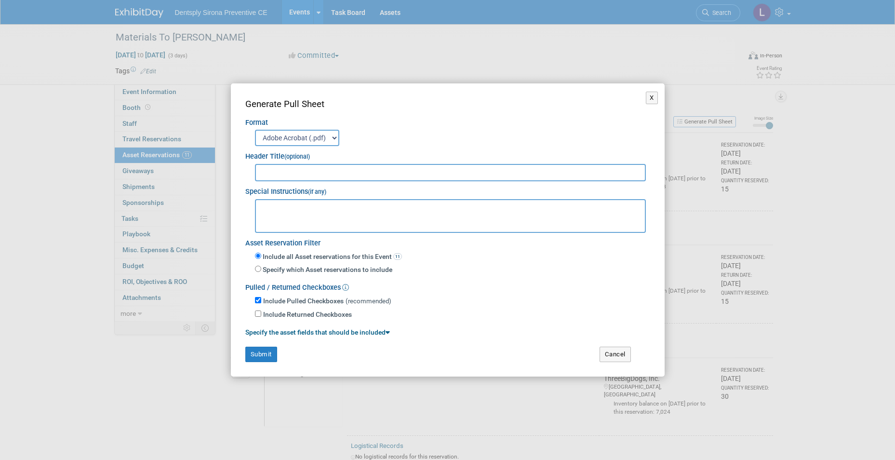
drag, startPoint x: 319, startPoint y: 184, endPoint x: 316, endPoint y: 175, distance: 8.9
click at [318, 183] on div "Special Instructions (if any)" at bounding box center [447, 189] width 405 height 16
click at [316, 175] on input "text" at bounding box center [450, 172] width 391 height 17
type input "DSW Course Materials Needed"
click at [269, 352] on button "Submit" at bounding box center [261, 353] width 32 height 15
